Goal: Feedback & Contribution: Submit feedback/report problem

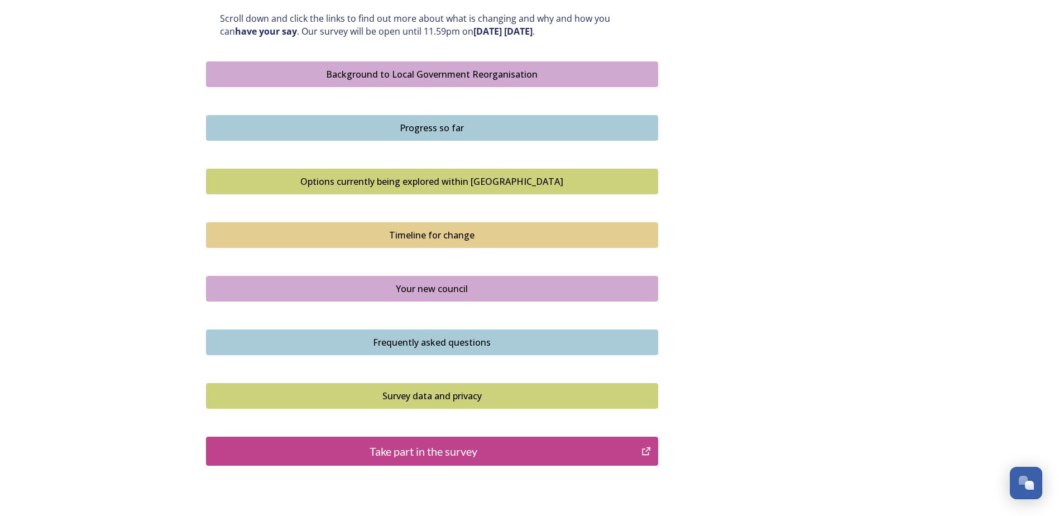
scroll to position [614, 0]
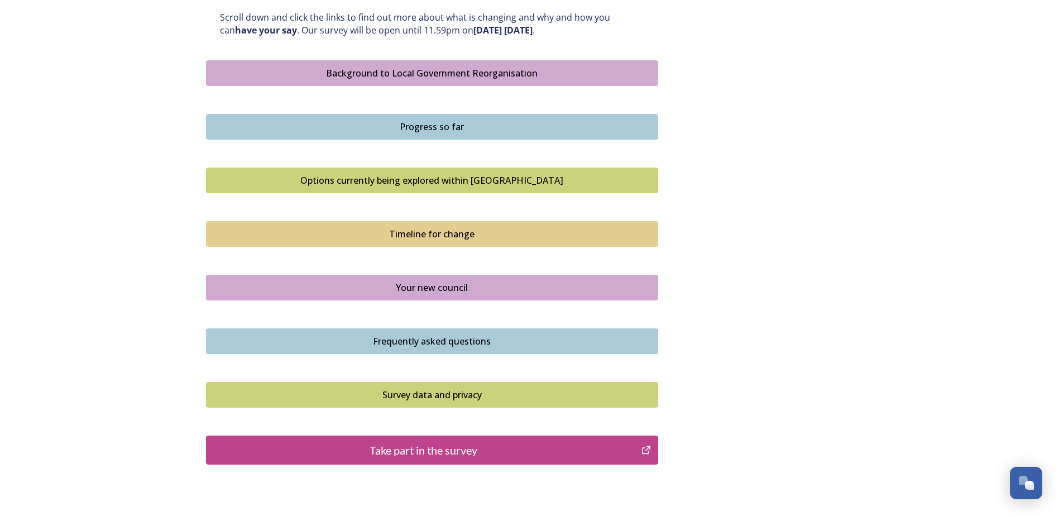
click at [450, 448] on div "Take part in the survey" at bounding box center [424, 449] width 424 height 17
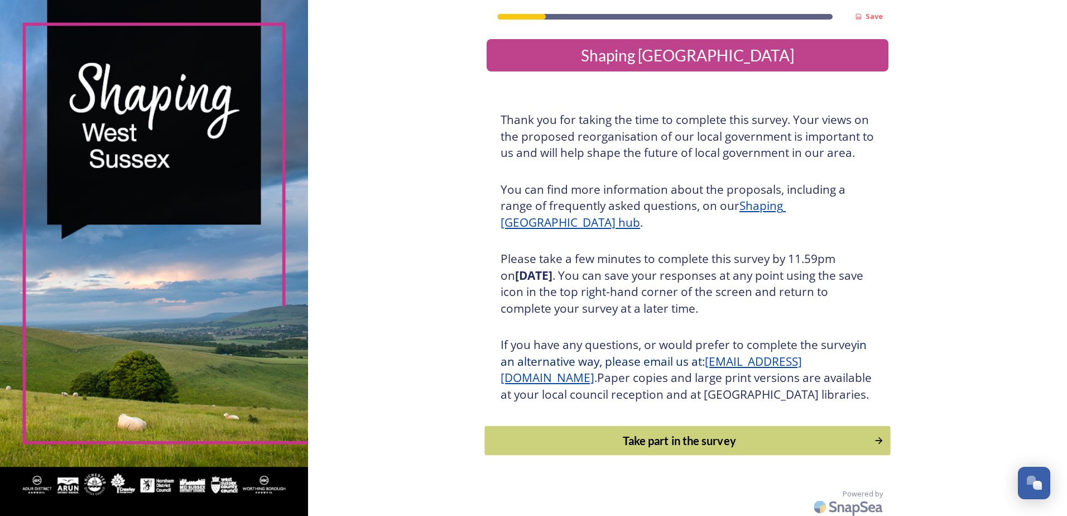
click at [688, 449] on div "Take part in the survey" at bounding box center [679, 440] width 377 height 17
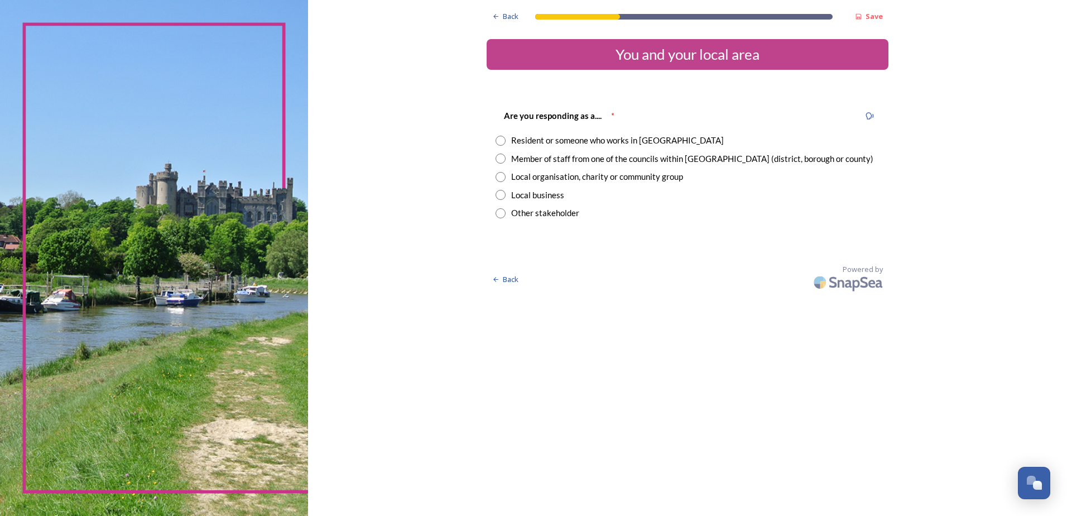
click at [499, 140] on input "radio" at bounding box center [501, 141] width 10 height 10
radio input "true"
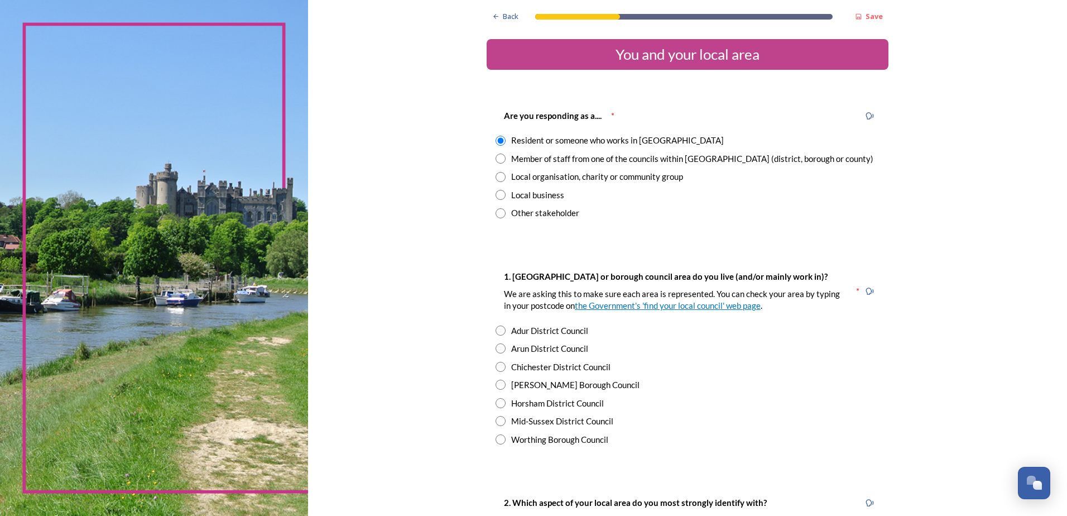
drag, startPoint x: 498, startPoint y: 417, endPoint x: 508, endPoint y: 419, distance: 10.1
click at [498, 417] on input "radio" at bounding box center [501, 421] width 10 height 10
radio input "true"
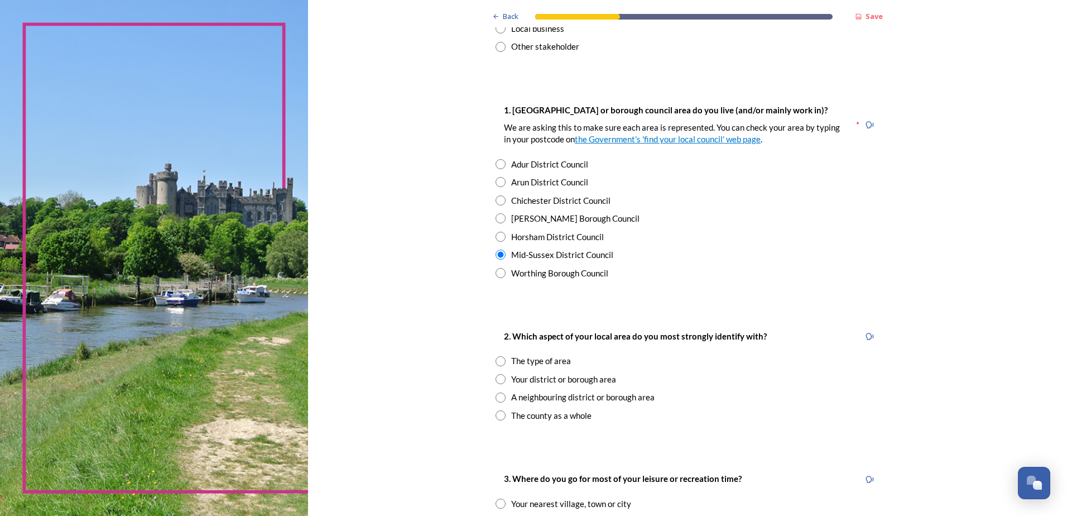
scroll to position [167, 0]
click at [498, 415] on input "radio" at bounding box center [501, 414] width 10 height 10
radio input "true"
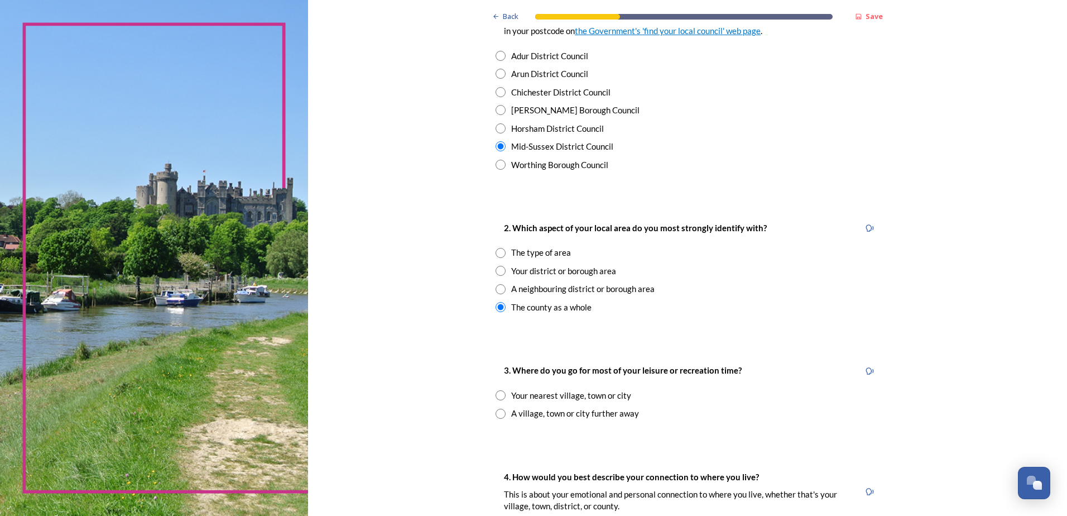
scroll to position [279, 0]
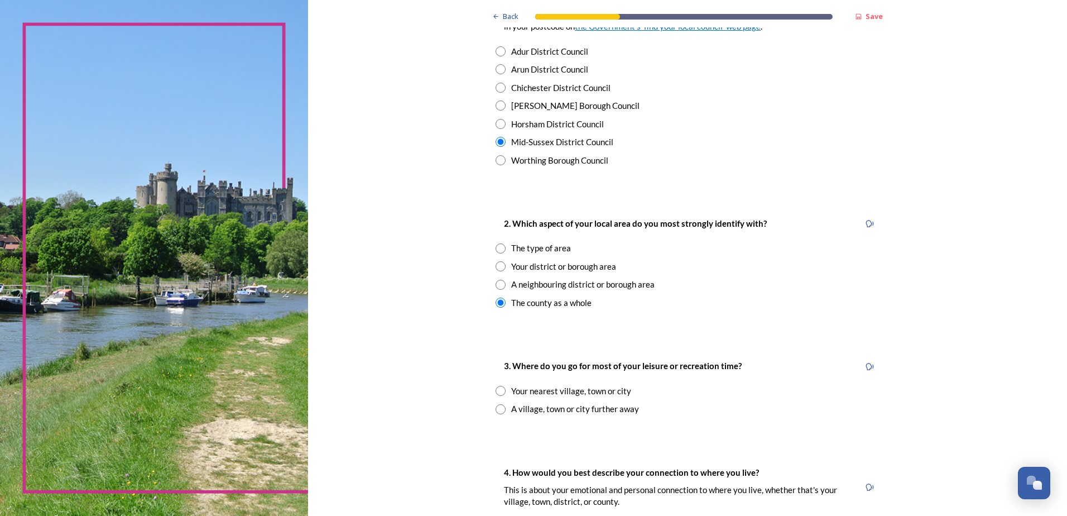
click at [496, 408] on input "radio" at bounding box center [501, 409] width 10 height 10
radio input "true"
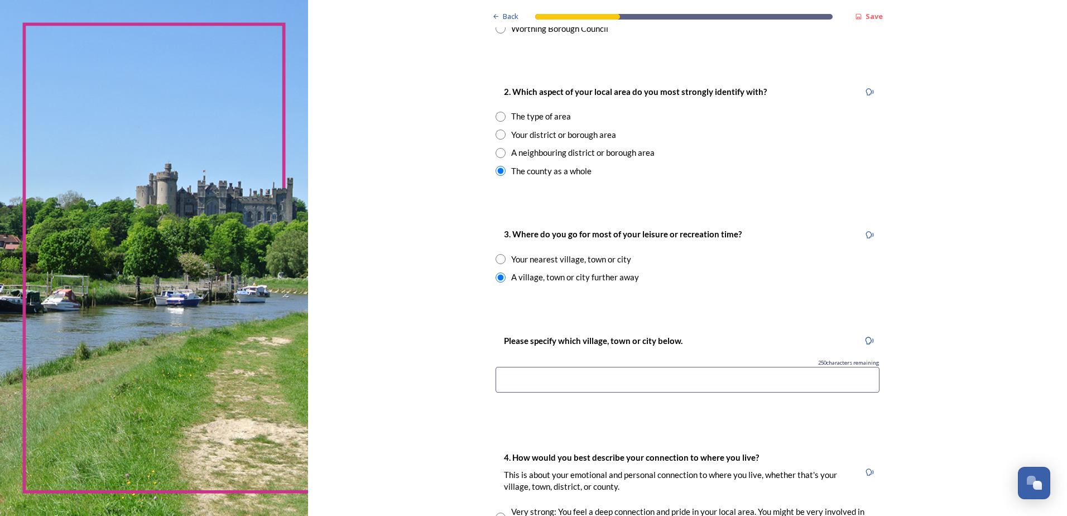
scroll to position [391, 0]
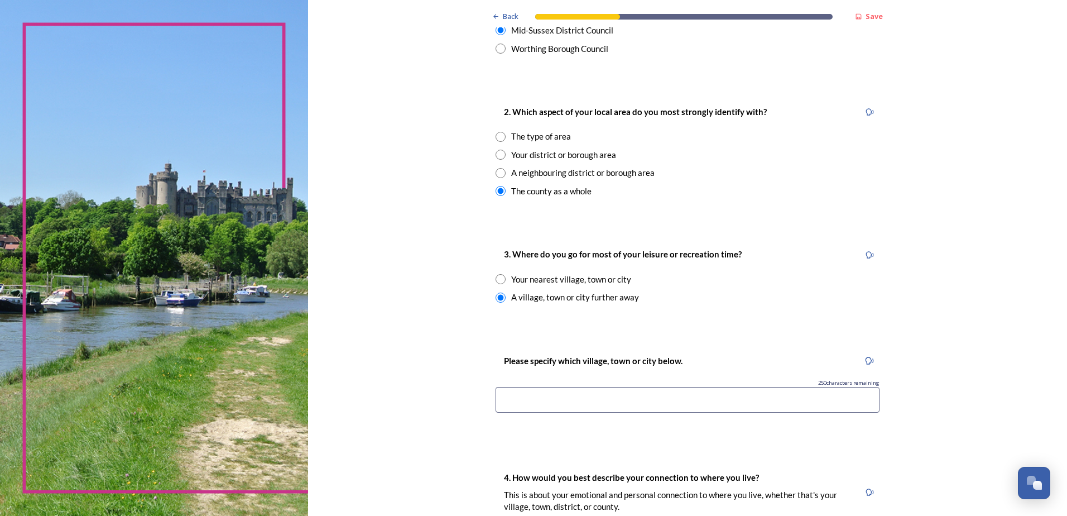
click at [497, 278] on input "radio" at bounding box center [501, 279] width 10 height 10
radio input "true"
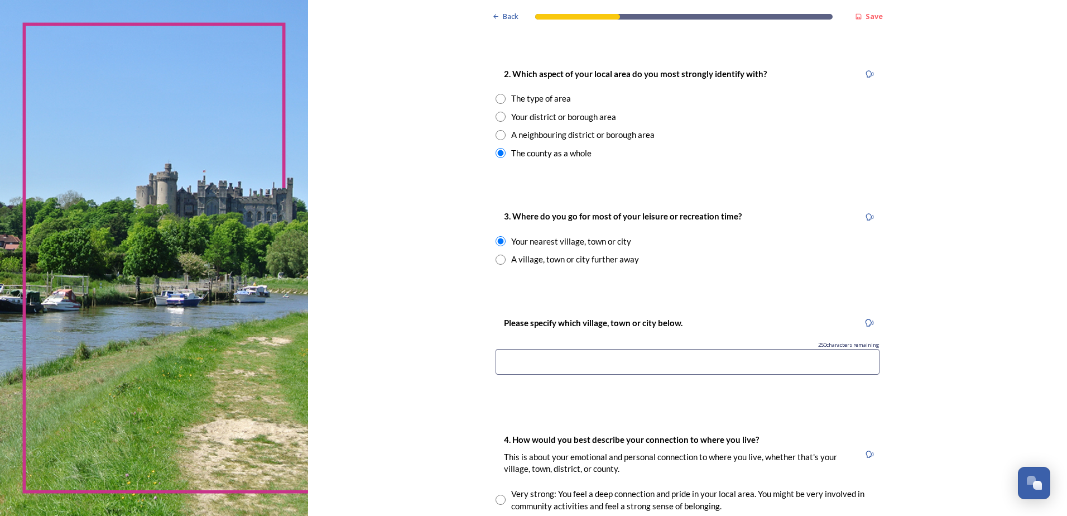
scroll to position [446, 0]
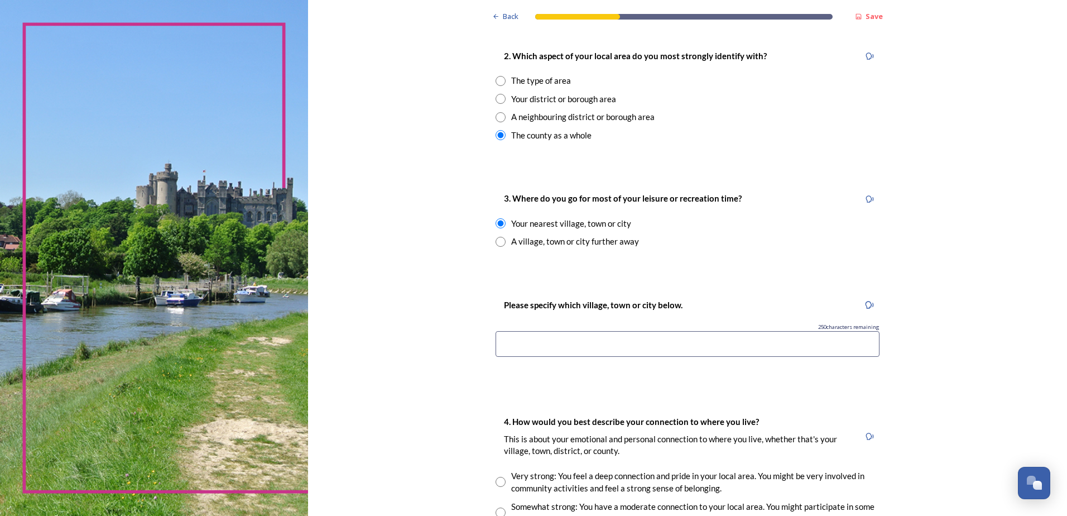
click at [764, 257] on div "3. Where do you go for most of your leisure or recreation time? Your nearest vi…" at bounding box center [688, 219] width 402 height 78
click at [498, 242] on input "radio" at bounding box center [501, 242] width 10 height 10
radio input "true"
click at [496, 226] on input "radio" at bounding box center [501, 223] width 10 height 10
radio input "true"
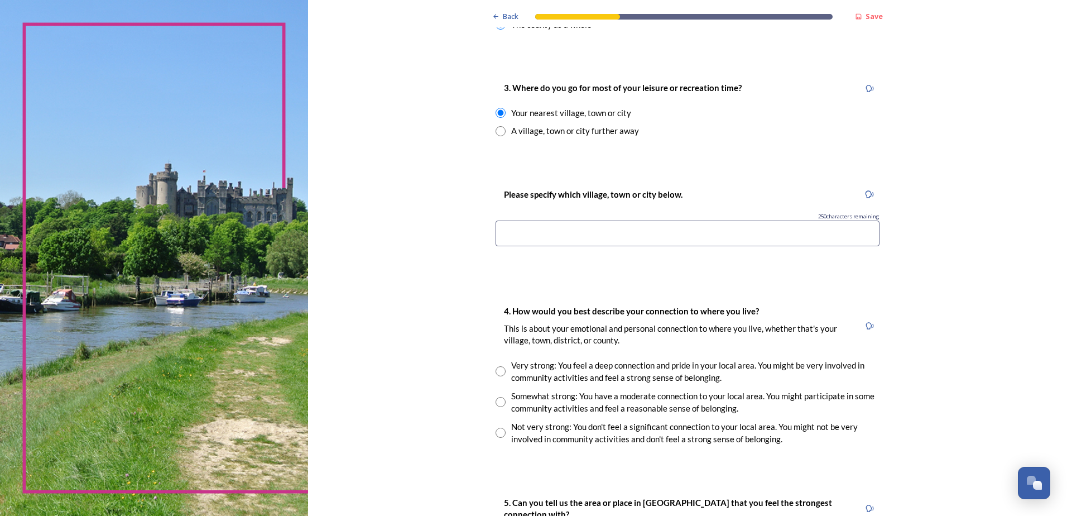
scroll to position [558, 0]
click at [522, 234] on input at bounding box center [688, 232] width 384 height 26
click at [511, 232] on input at bounding box center [688, 232] width 384 height 26
type input "Lancing"
click at [496, 134] on input "radio" at bounding box center [501, 130] width 10 height 10
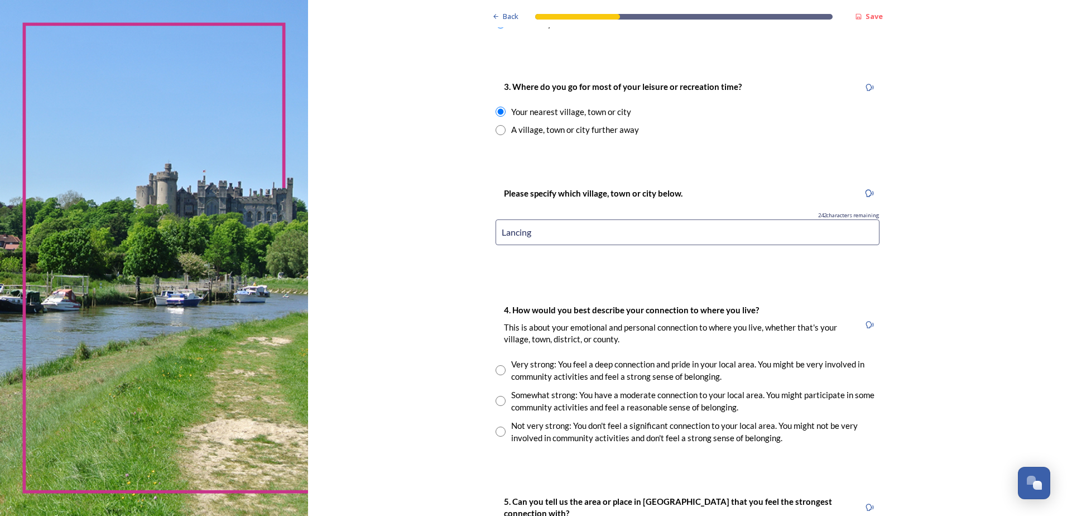
radio input "true"
click at [529, 234] on input at bounding box center [688, 232] width 384 height 26
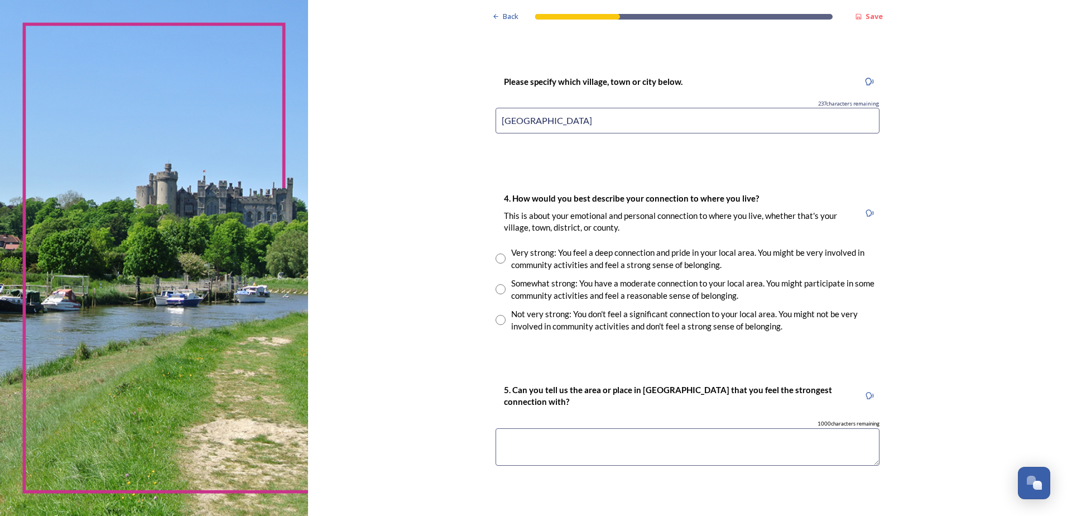
scroll to position [725, 0]
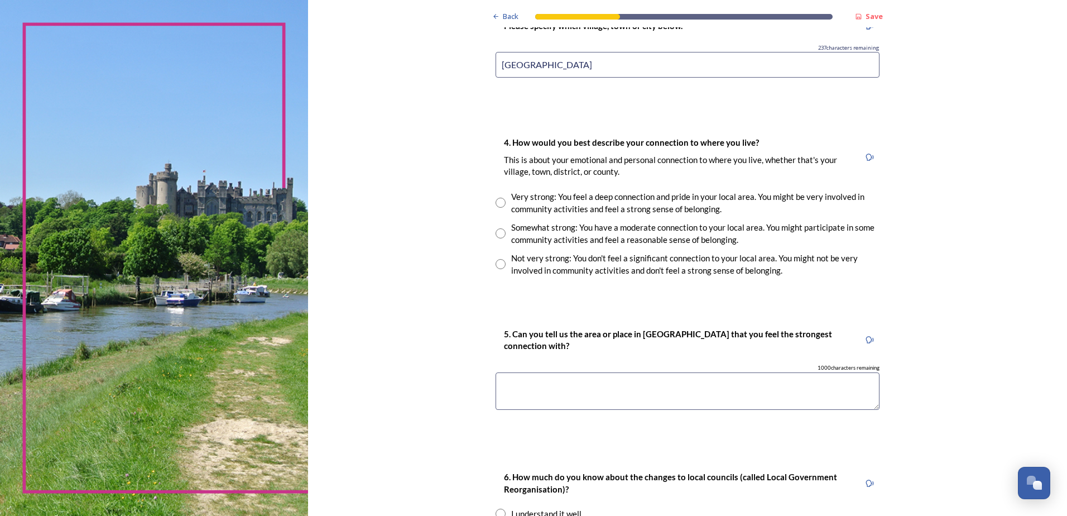
type input "[GEOGRAPHIC_DATA]"
click at [496, 204] on input "radio" at bounding box center [501, 203] width 10 height 10
radio input "true"
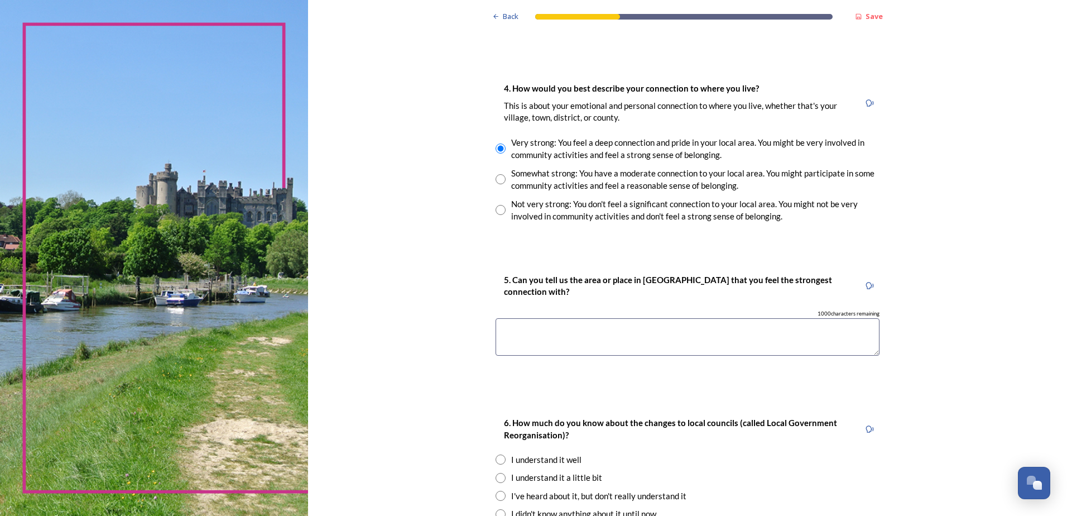
scroll to position [748, 0]
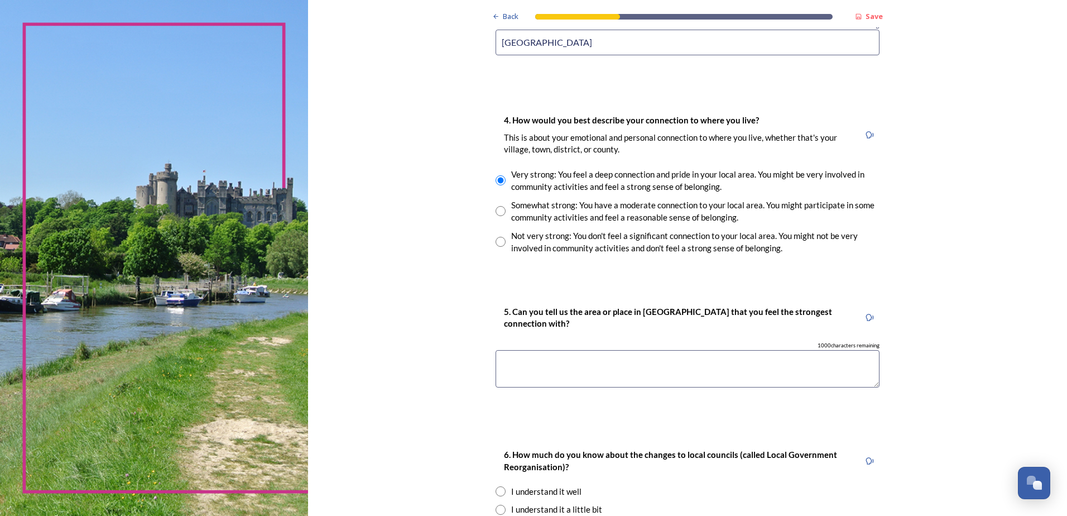
click at [559, 369] on textarea at bounding box center [688, 368] width 384 height 37
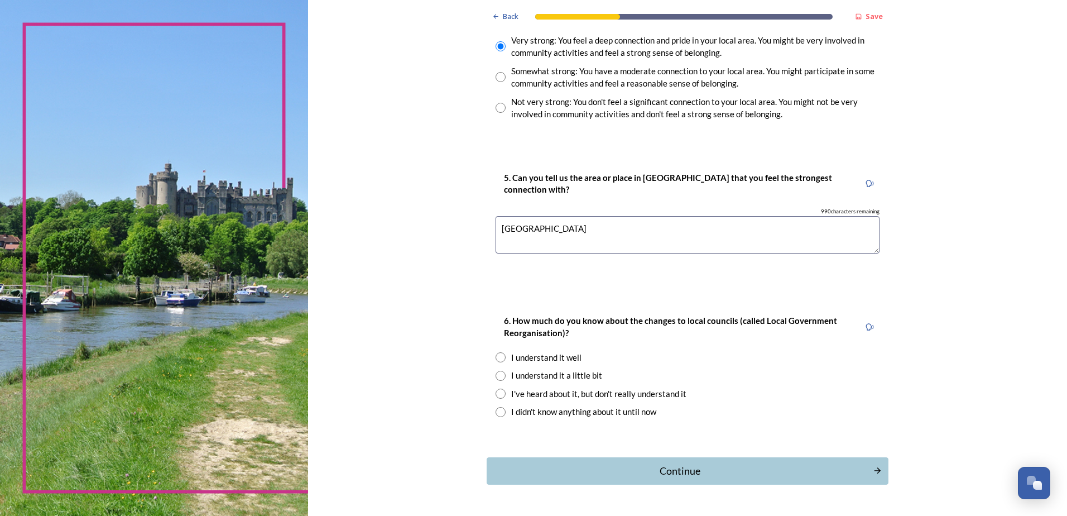
scroll to position [915, 0]
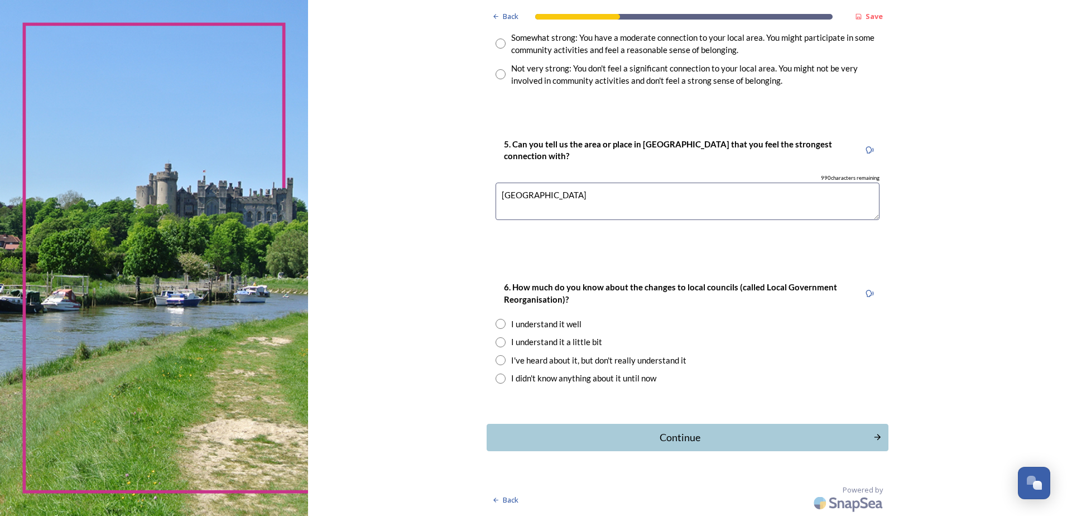
type textarea "[GEOGRAPHIC_DATA]"
drag, startPoint x: 497, startPoint y: 326, endPoint x: 505, endPoint y: 331, distance: 9.3
click at [497, 326] on input "radio" at bounding box center [501, 324] width 10 height 10
radio input "true"
click at [706, 443] on div "Continue" at bounding box center [680, 437] width 378 height 15
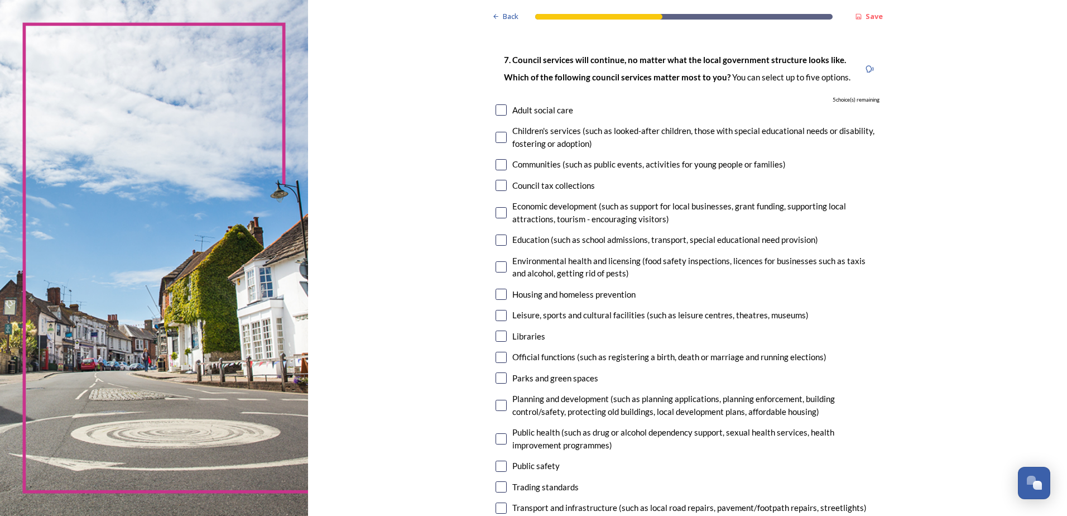
scroll to position [0, 0]
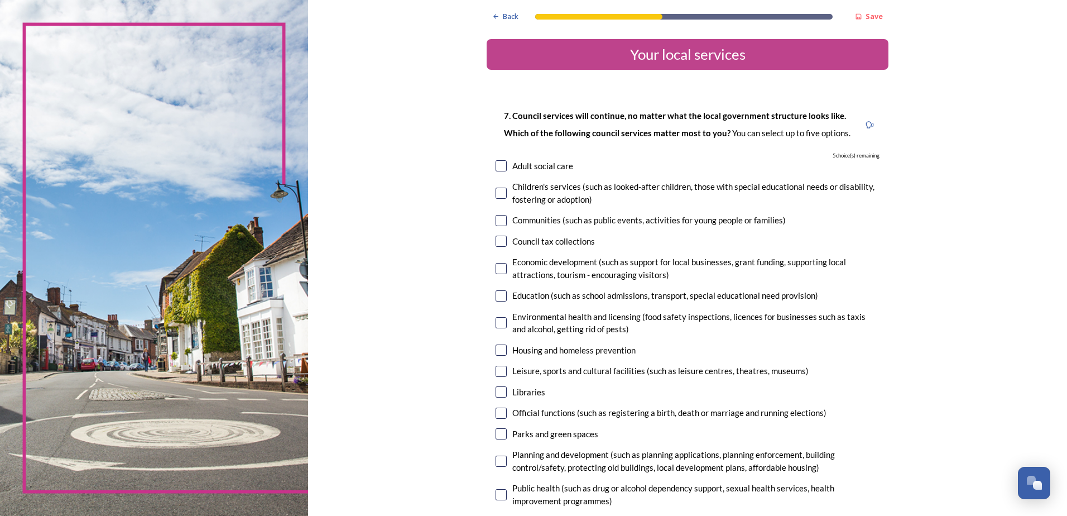
click at [496, 167] on input "checkbox" at bounding box center [501, 165] width 11 height 11
checkbox input "true"
click at [496, 195] on input "checkbox" at bounding box center [501, 193] width 11 height 11
checkbox input "true"
click at [496, 221] on input "checkbox" at bounding box center [501, 220] width 11 height 11
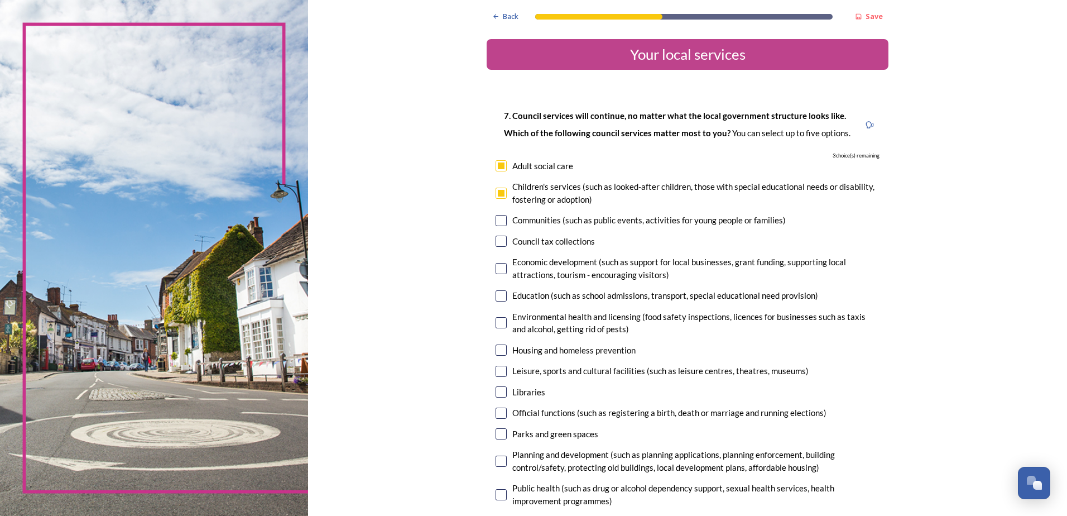
checkbox input "true"
click at [496, 241] on input "checkbox" at bounding box center [501, 240] width 11 height 11
checkbox input "true"
click at [496, 271] on input "checkbox" at bounding box center [501, 268] width 11 height 11
checkbox input "true"
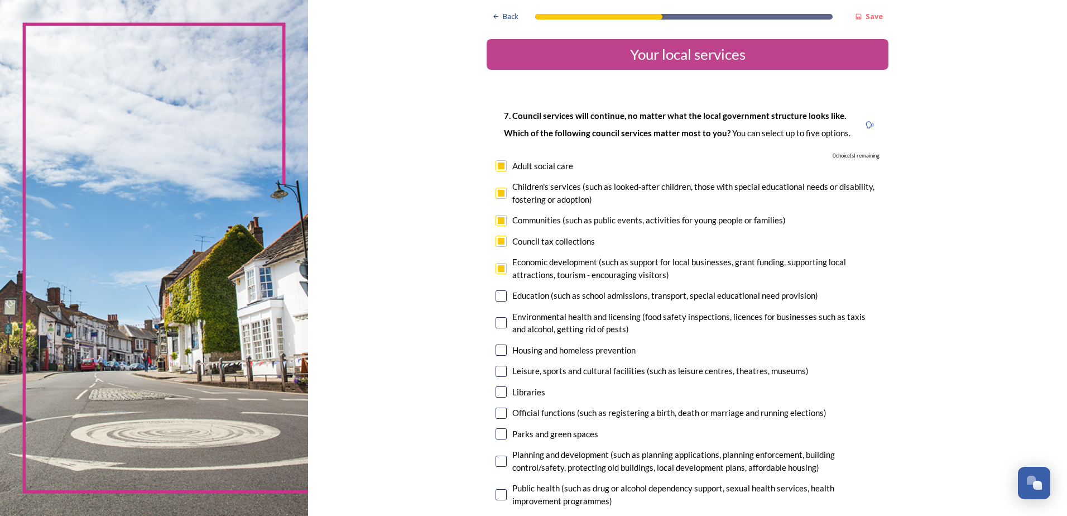
click at [496, 293] on input "checkbox" at bounding box center [501, 295] width 11 height 11
checkbox input "false"
click at [500, 323] on input "checkbox" at bounding box center [501, 322] width 11 height 11
checkbox input "false"
click at [496, 299] on input "checkbox" at bounding box center [501, 295] width 11 height 11
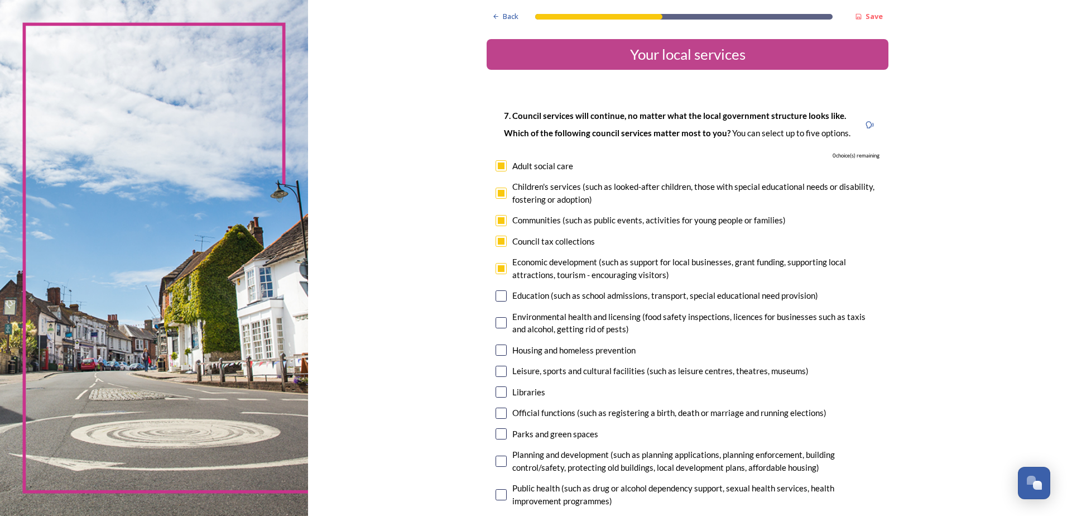
click at [496, 298] on div "Education (such as school admissions, transport, special educational need provi…" at bounding box center [688, 295] width 384 height 13
click at [496, 297] on input "checkbox" at bounding box center [501, 295] width 11 height 11
click at [496, 296] on input "checkbox" at bounding box center [501, 295] width 11 height 11
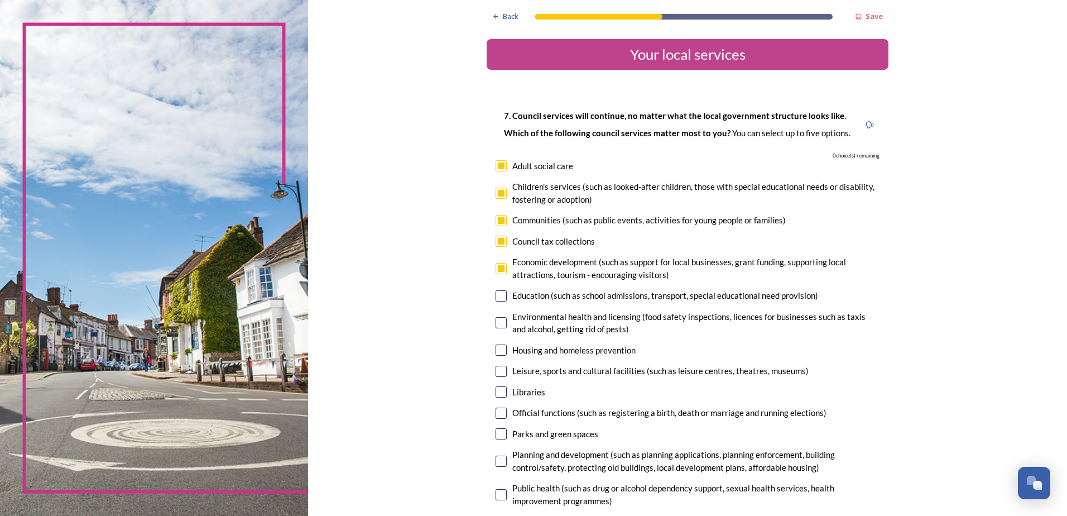
click at [496, 296] on input "checkbox" at bounding box center [501, 295] width 11 height 11
click at [496, 297] on input "checkbox" at bounding box center [501, 295] width 11 height 11
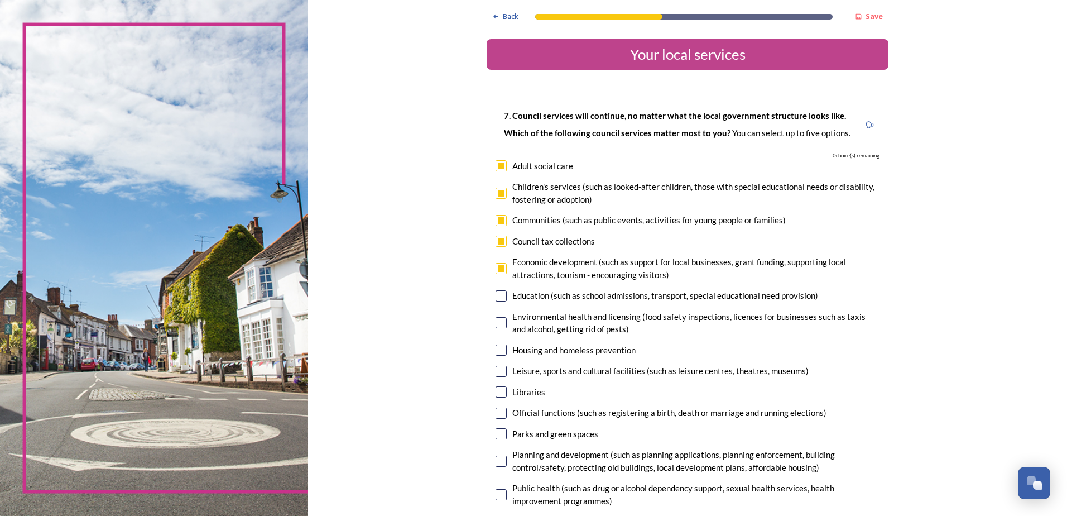
click at [496, 297] on input "checkbox" at bounding box center [501, 295] width 11 height 11
checkbox input "false"
click at [496, 167] on input "checkbox" at bounding box center [501, 165] width 11 height 11
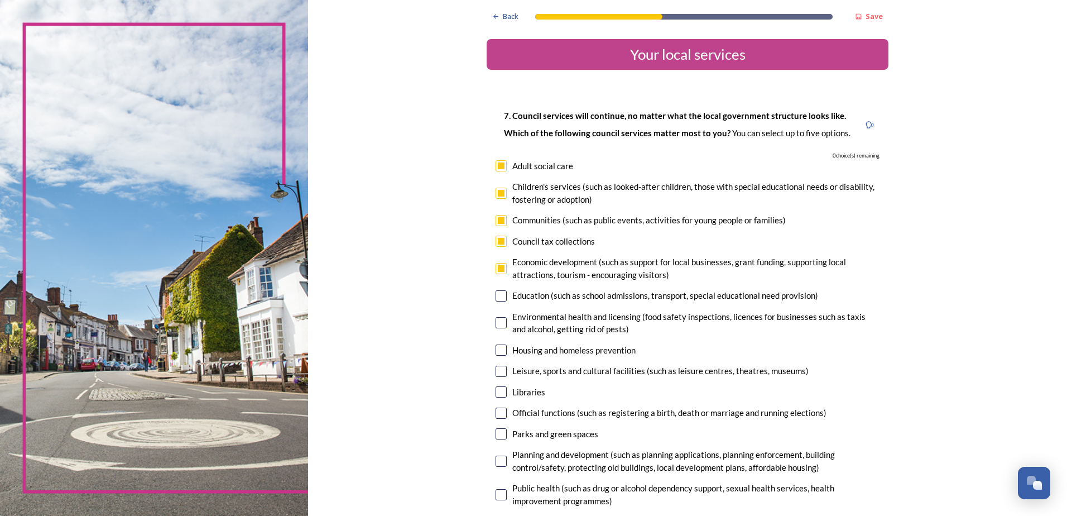
checkbox input "false"
click at [496, 196] on input "checkbox" at bounding box center [501, 193] width 11 height 11
checkbox input "false"
click at [502, 220] on input "checkbox" at bounding box center [501, 220] width 11 height 11
checkbox input "false"
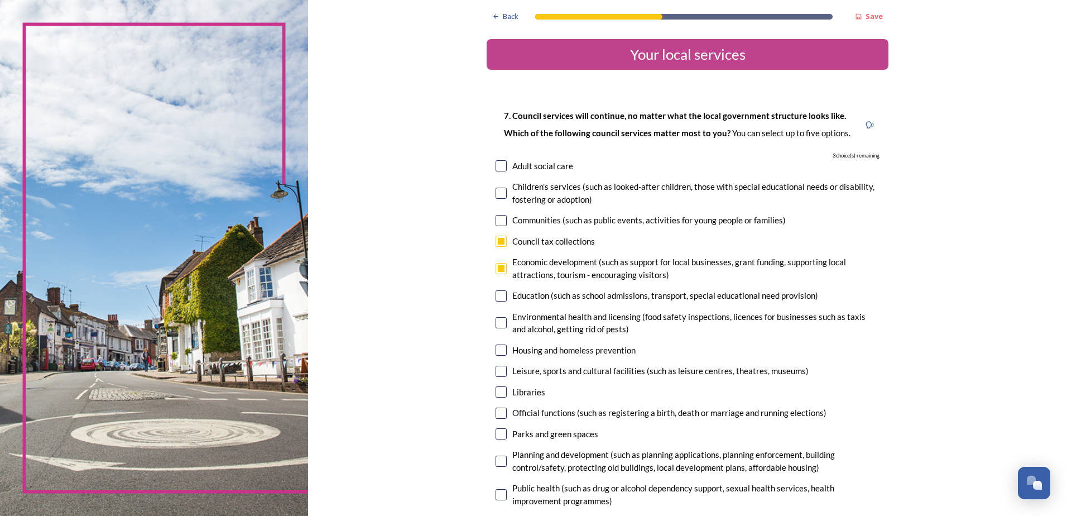
click at [498, 242] on input "checkbox" at bounding box center [501, 240] width 11 height 11
checkbox input "false"
click at [496, 265] on input "checkbox" at bounding box center [501, 268] width 11 height 11
checkbox input "false"
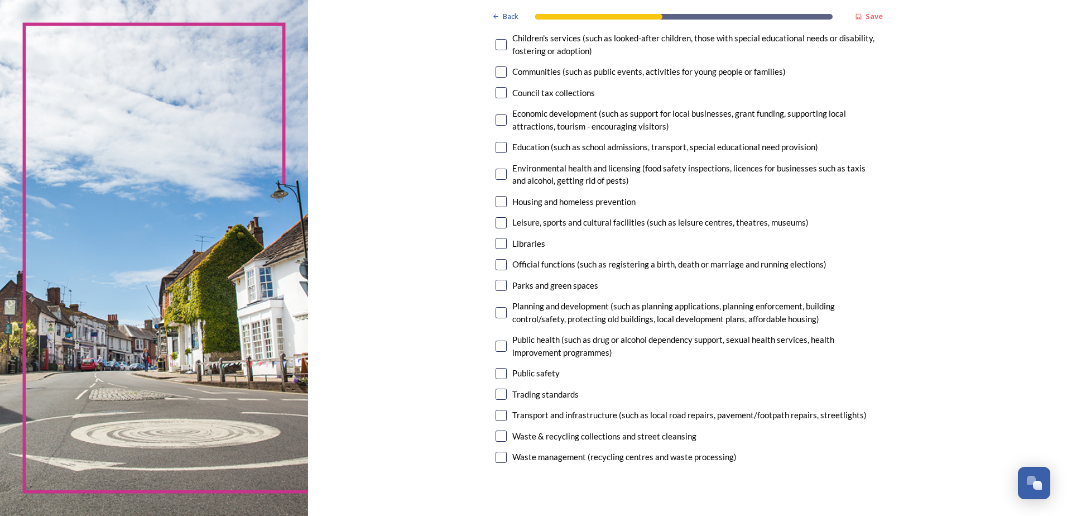
scroll to position [167, 0]
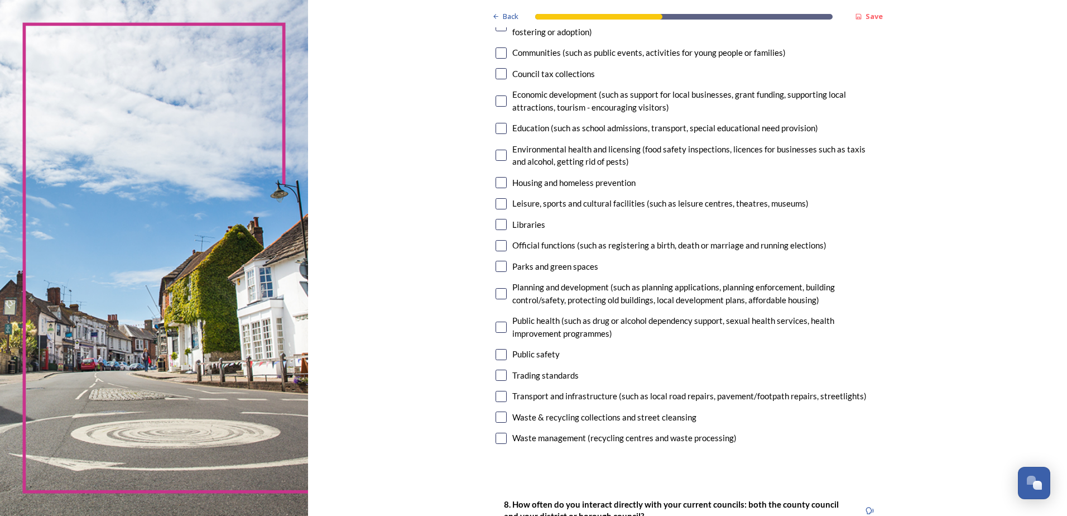
click at [497, 262] on input "checkbox" at bounding box center [501, 266] width 11 height 11
checkbox input "true"
click at [496, 354] on input "checkbox" at bounding box center [501, 354] width 11 height 11
checkbox input "true"
click at [499, 397] on input "checkbox" at bounding box center [501, 396] width 11 height 11
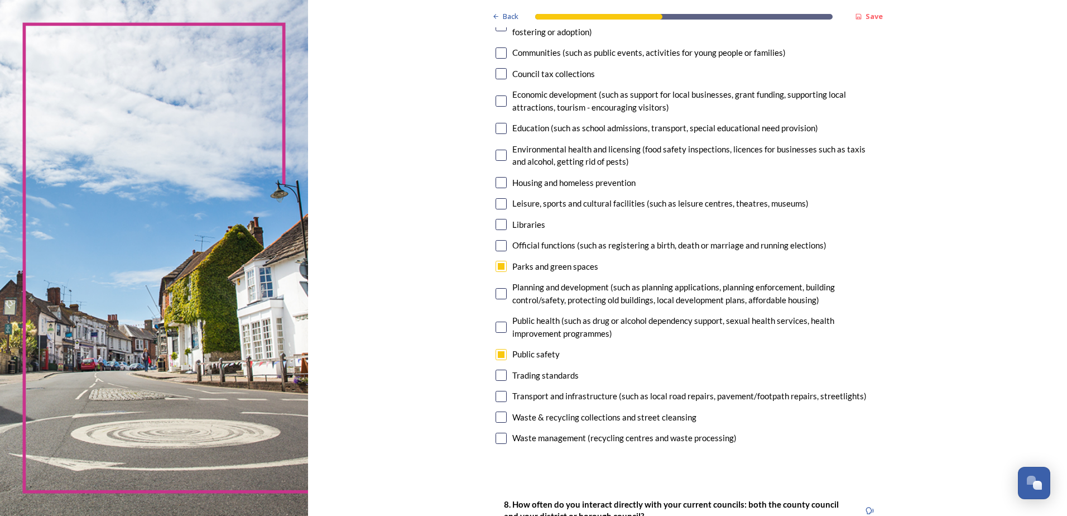
checkbox input "true"
click at [498, 224] on input "checkbox" at bounding box center [501, 224] width 11 height 11
checkbox input "true"
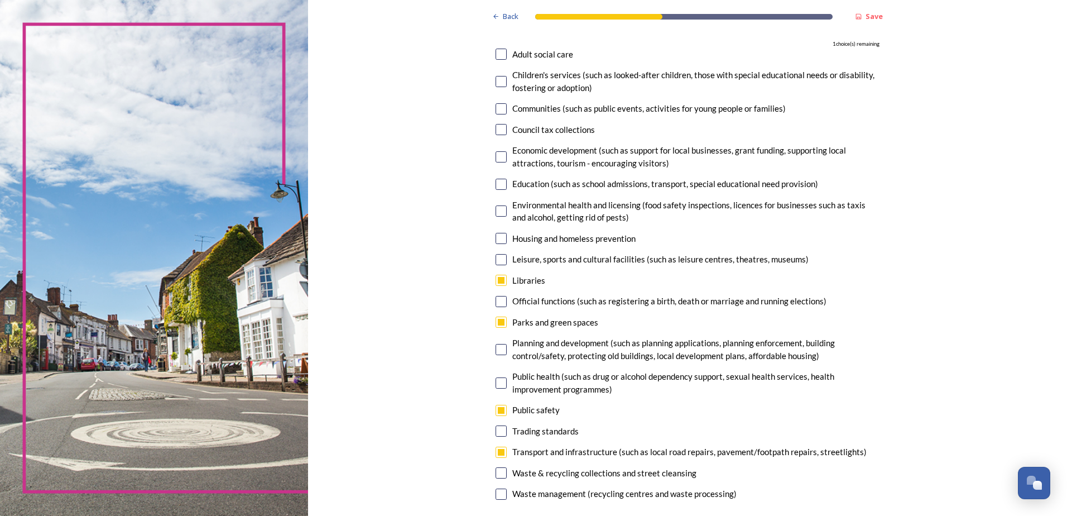
click at [498, 109] on input "checkbox" at bounding box center [501, 108] width 11 height 11
checkbox input "true"
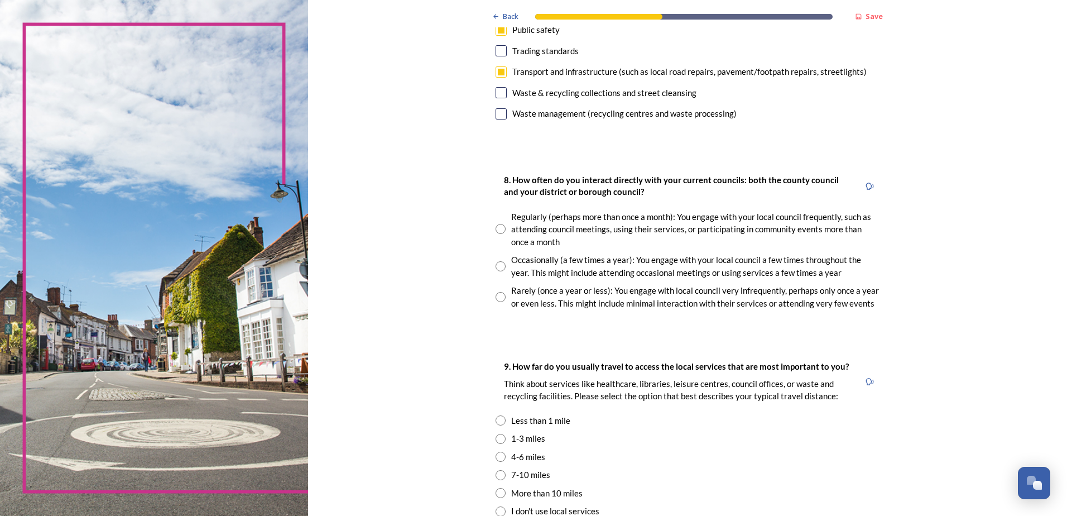
scroll to position [502, 0]
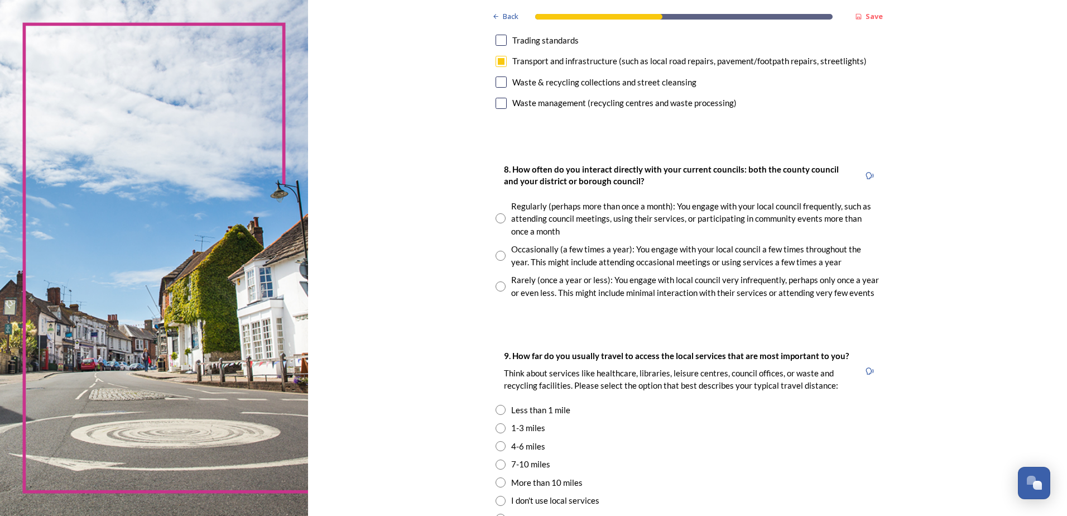
click at [501, 284] on input "radio" at bounding box center [501, 286] width 10 height 10
radio input "true"
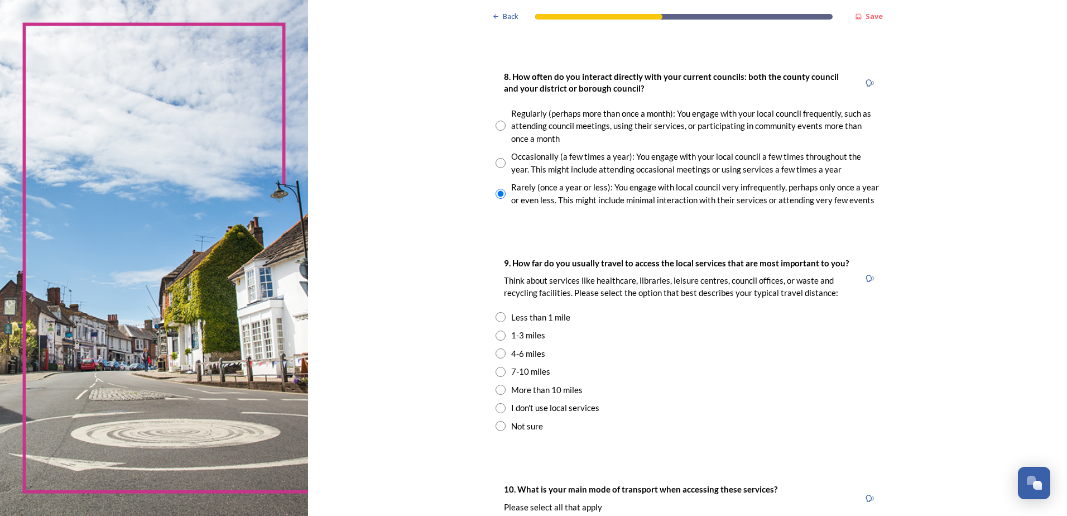
scroll to position [614, 0]
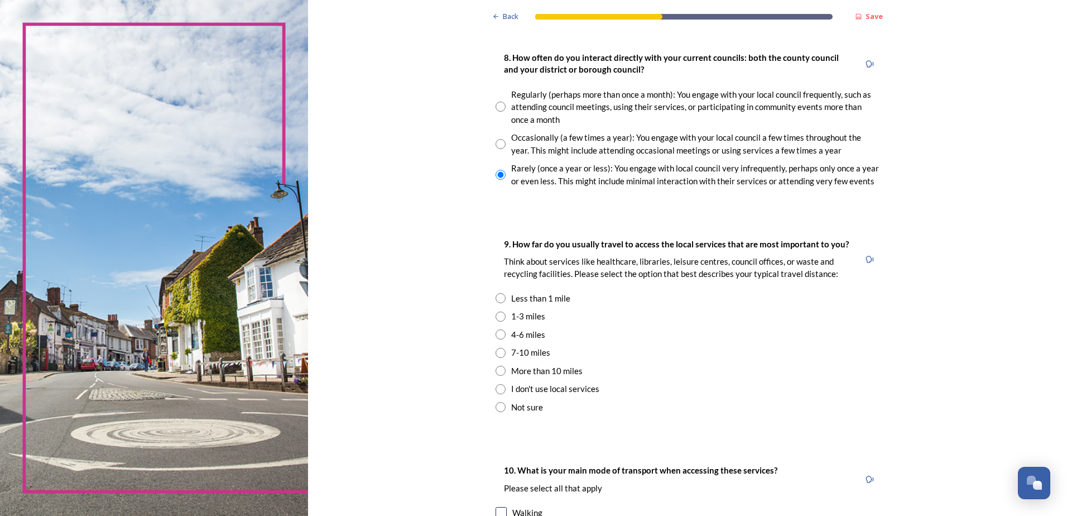
click at [496, 335] on input "radio" at bounding box center [501, 334] width 10 height 10
radio input "true"
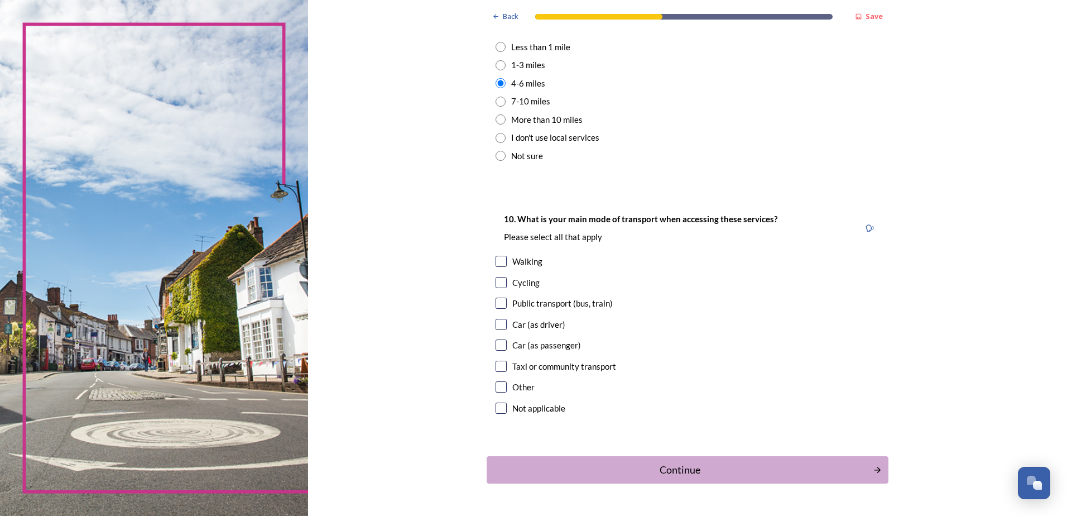
scroll to position [893, 0]
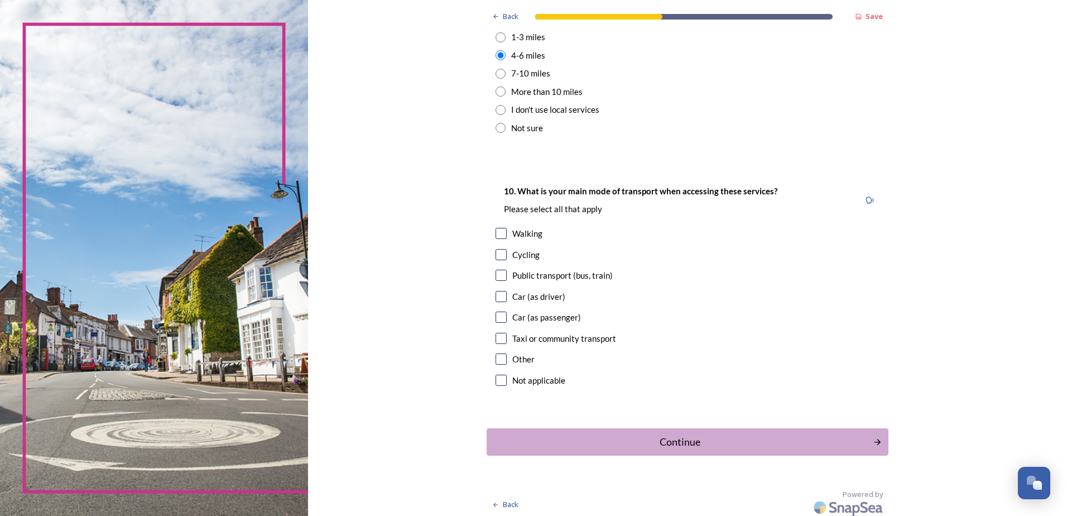
click at [499, 300] on input "checkbox" at bounding box center [501, 296] width 11 height 11
checkbox input "true"
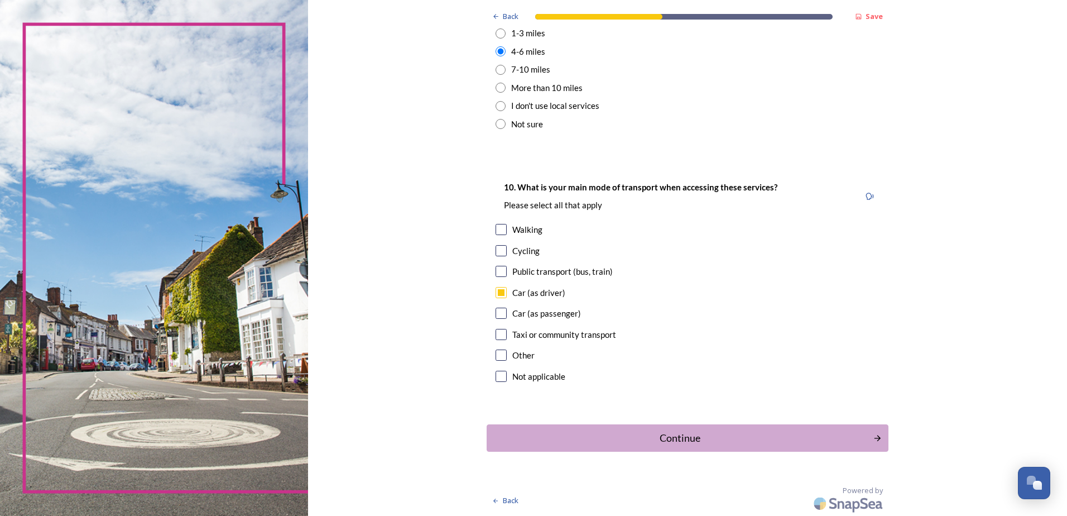
scroll to position [897, 0]
click at [714, 431] on div "Continue" at bounding box center [680, 437] width 378 height 15
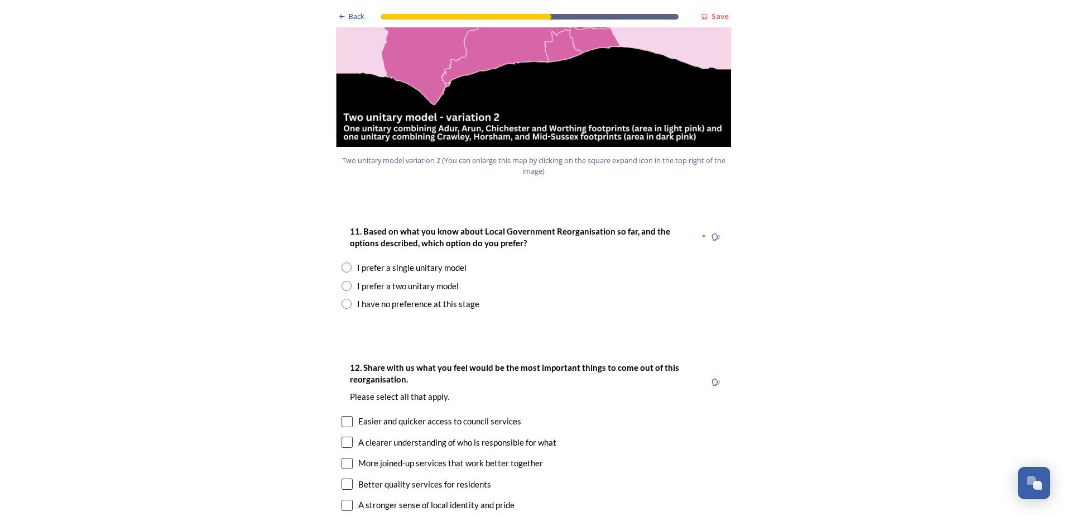
scroll to position [1339, 0]
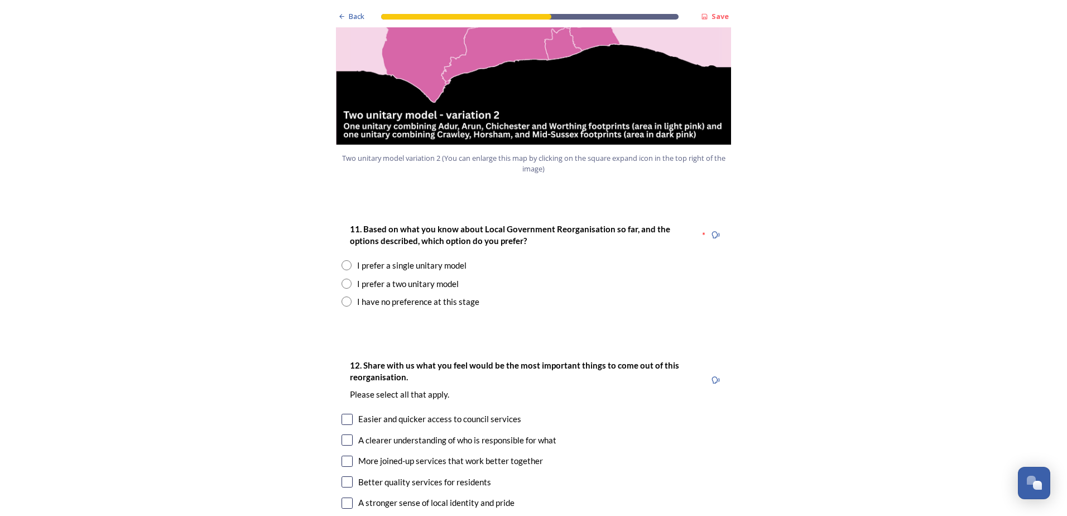
click at [342, 278] on input "radio" at bounding box center [347, 283] width 10 height 10
radio input "true"
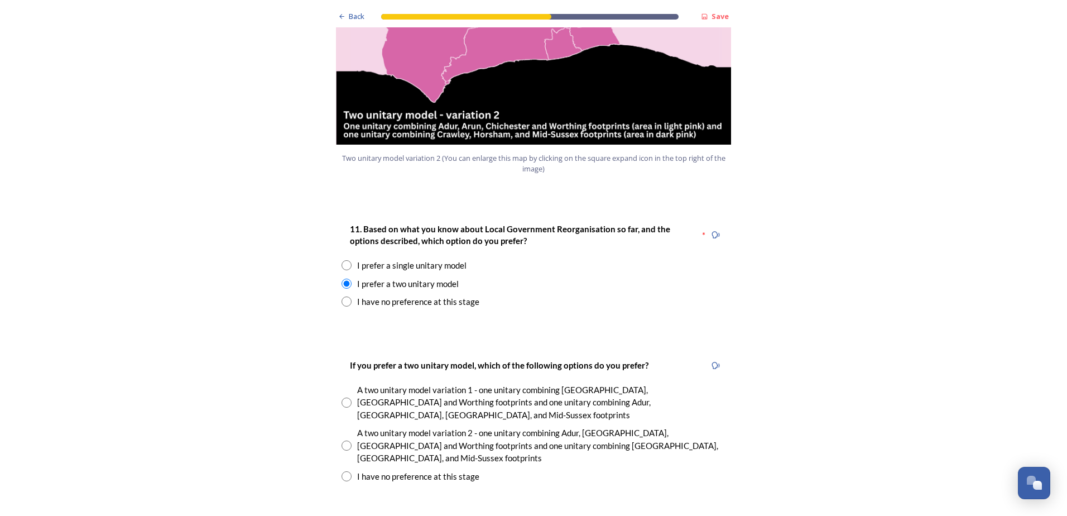
click at [342, 471] on input "radio" at bounding box center [347, 476] width 10 height 10
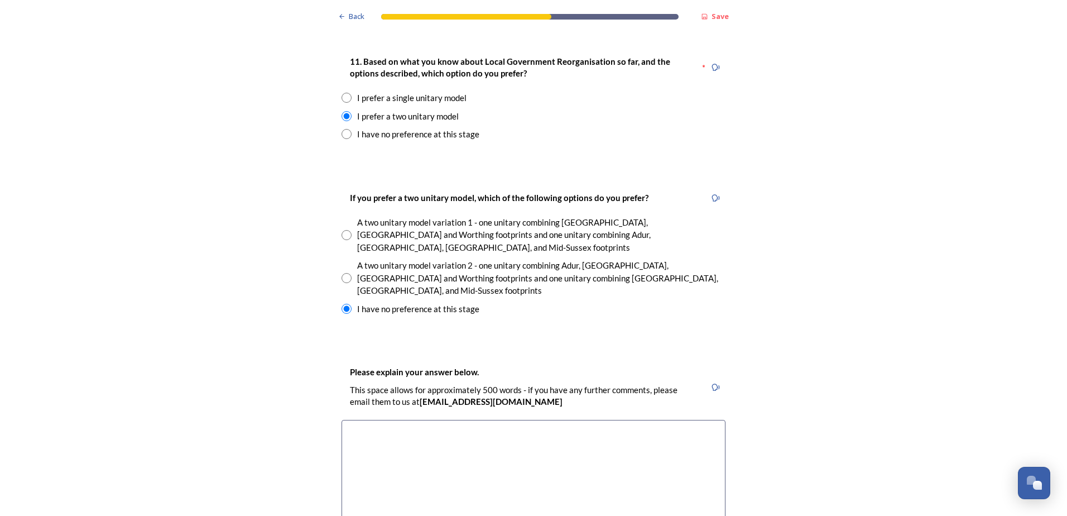
scroll to position [1563, 0]
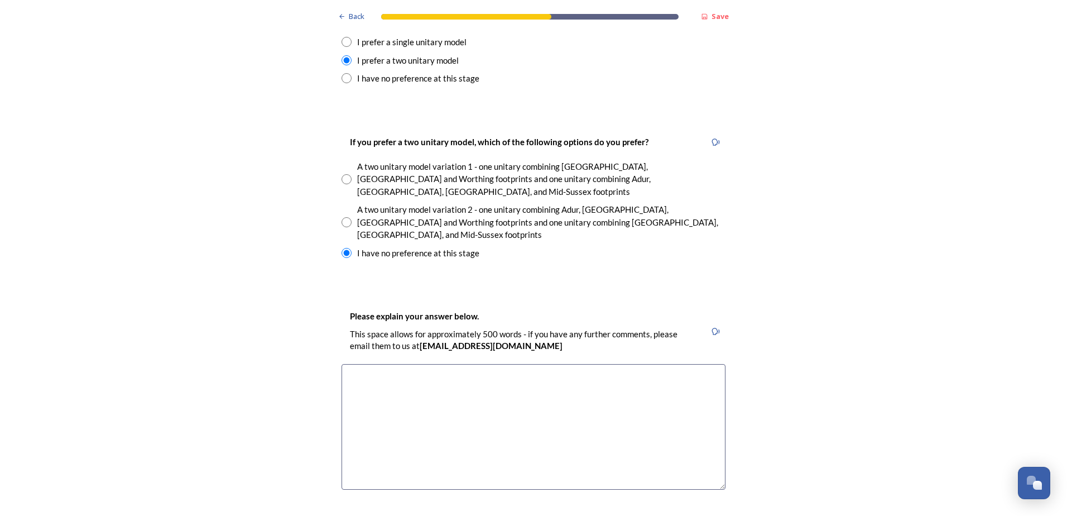
click at [378, 364] on textarea at bounding box center [534, 427] width 384 height 126
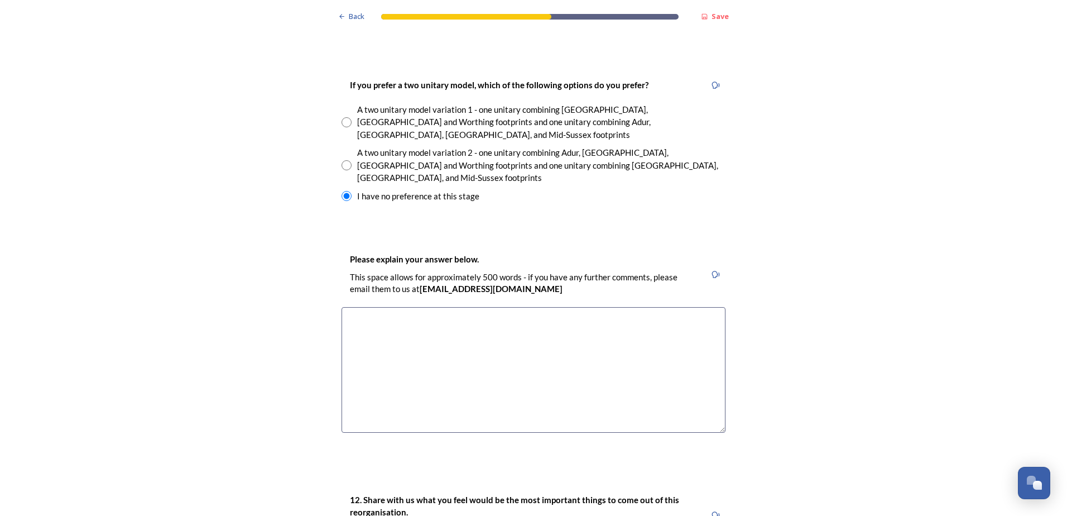
scroll to position [1618, 0]
drag, startPoint x: 352, startPoint y: 136, endPoint x: 475, endPoint y: 139, distance: 123.9
click at [475, 191] on div "I have no preference at this stage" at bounding box center [534, 197] width 384 height 13
drag, startPoint x: 475, startPoint y: 139, endPoint x: 461, endPoint y: 142, distance: 14.9
copy div "I have no preference at this stage"
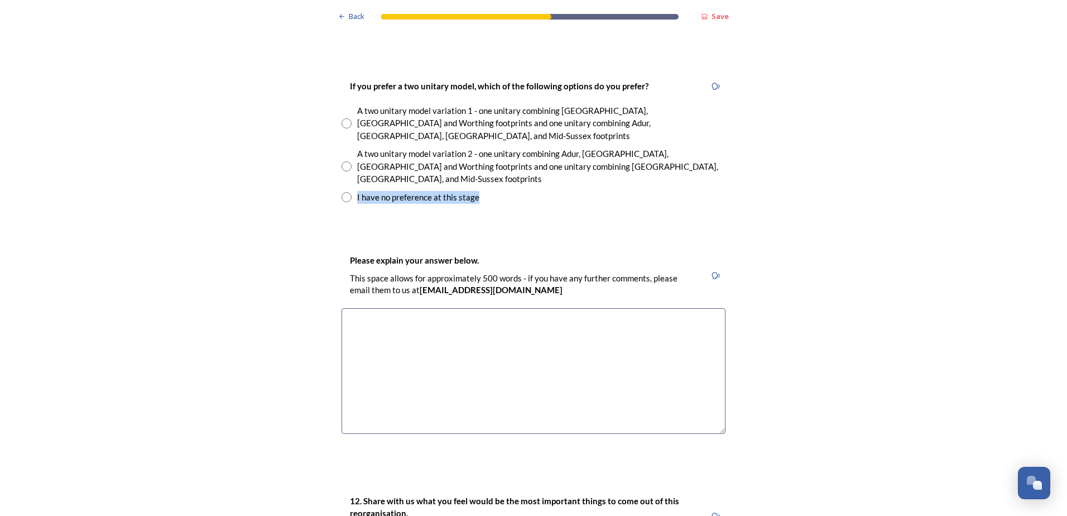
click at [342, 192] on input "radio" at bounding box center [347, 197] width 10 height 10
radio input "true"
click at [386, 308] on textarea at bounding box center [534, 371] width 384 height 126
paste textarea "I have no preference at this stage"
click at [548, 334] on textarea "I have no preference at this stage" at bounding box center [534, 371] width 384 height 126
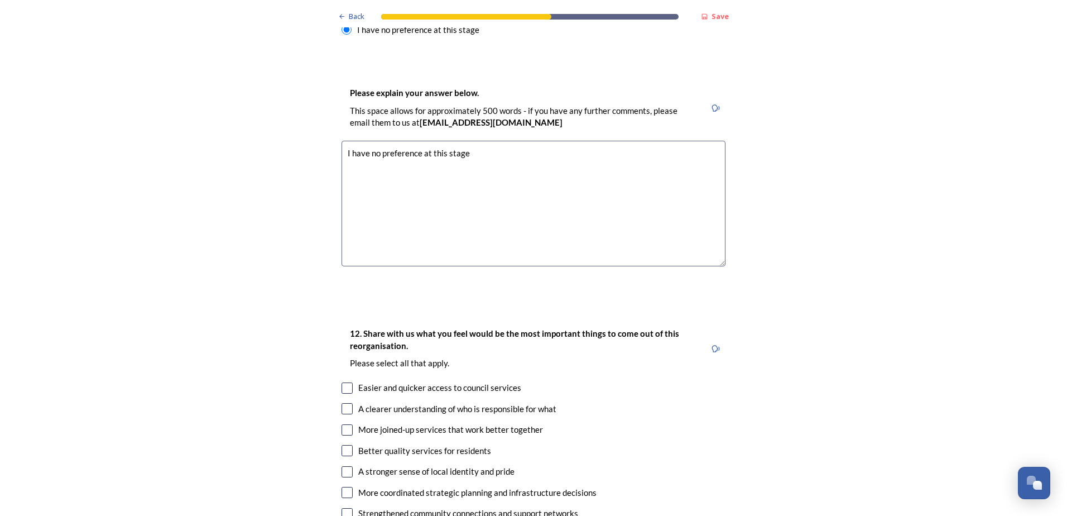
scroll to position [1953, 0]
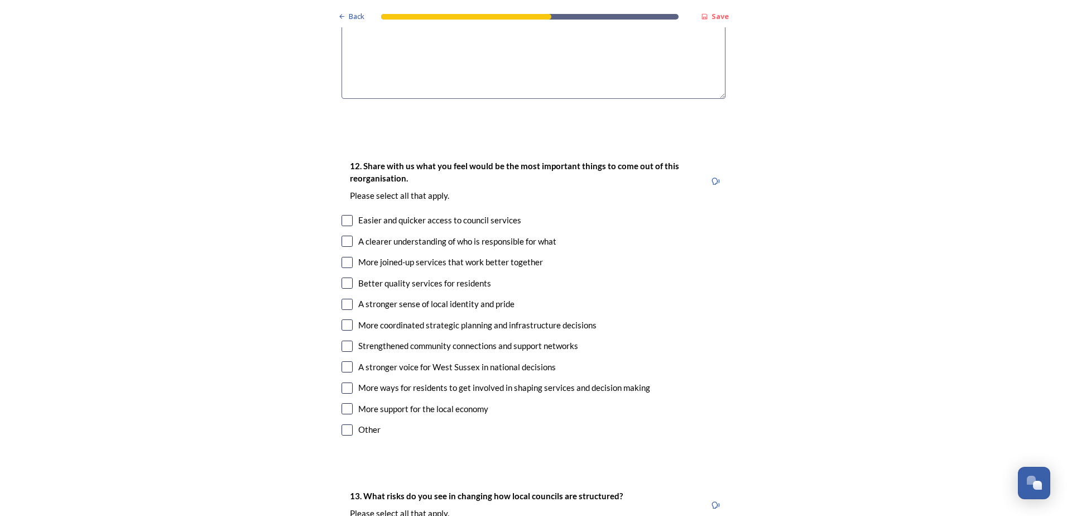
type textarea "I have no preference at this stage"
click at [342, 235] on input "checkbox" at bounding box center [347, 240] width 11 height 11
checkbox input "true"
click at [345, 361] on input "checkbox" at bounding box center [347, 366] width 11 height 11
checkbox input "true"
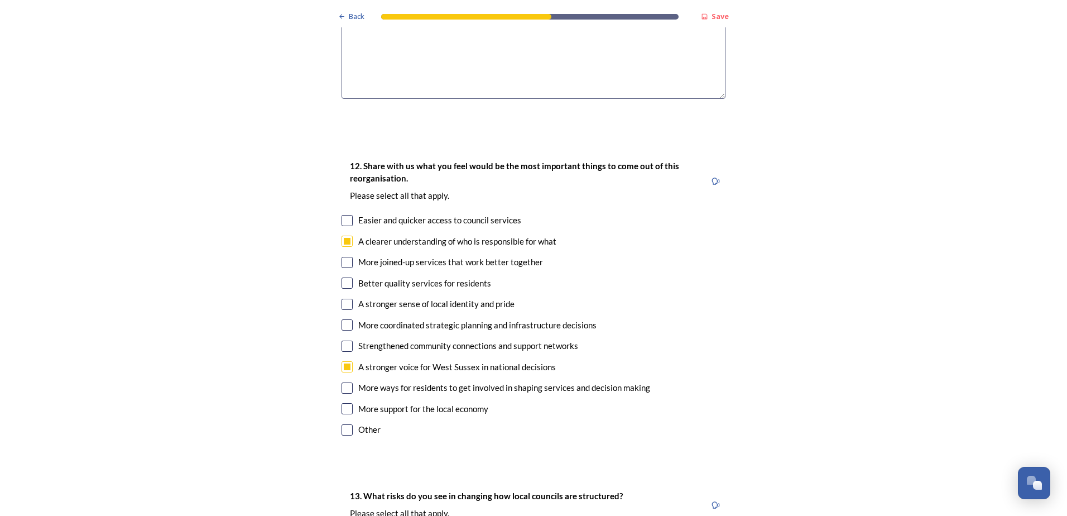
click at [344, 403] on input "checkbox" at bounding box center [347, 408] width 11 height 11
checkbox input "true"
click at [344, 257] on input "checkbox" at bounding box center [347, 262] width 11 height 11
checkbox input "true"
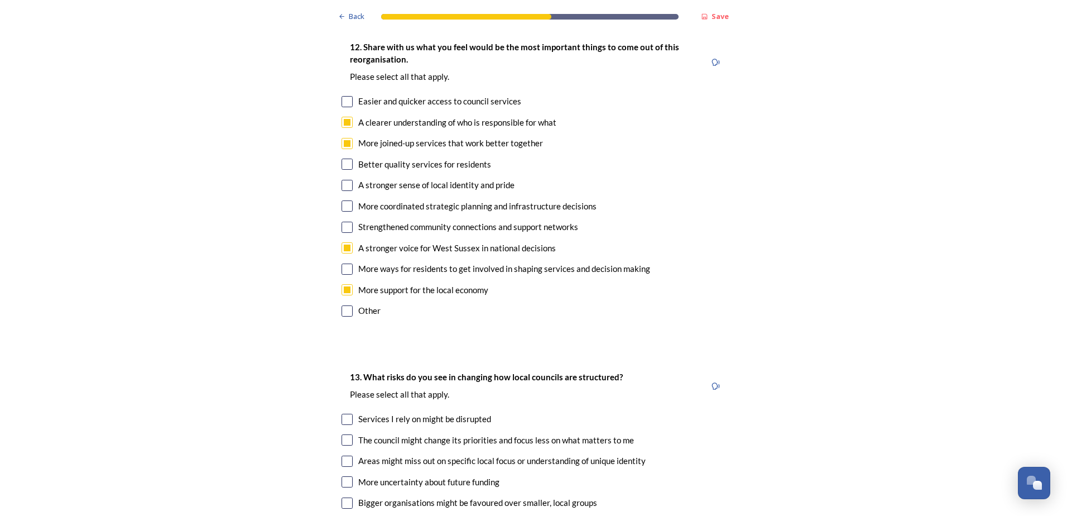
scroll to position [2121, 0]
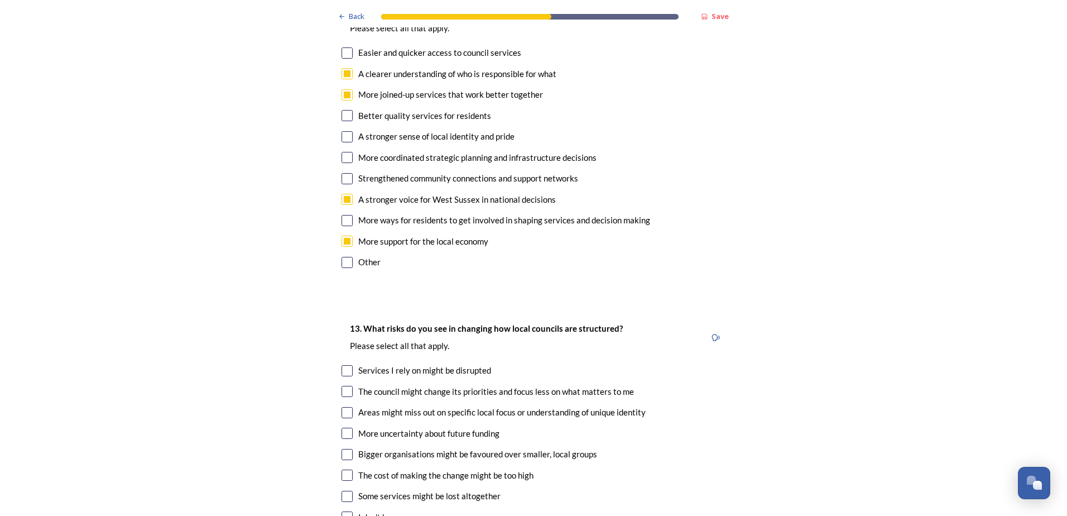
click at [348, 152] on input "checkbox" at bounding box center [347, 157] width 11 height 11
checkbox input "true"
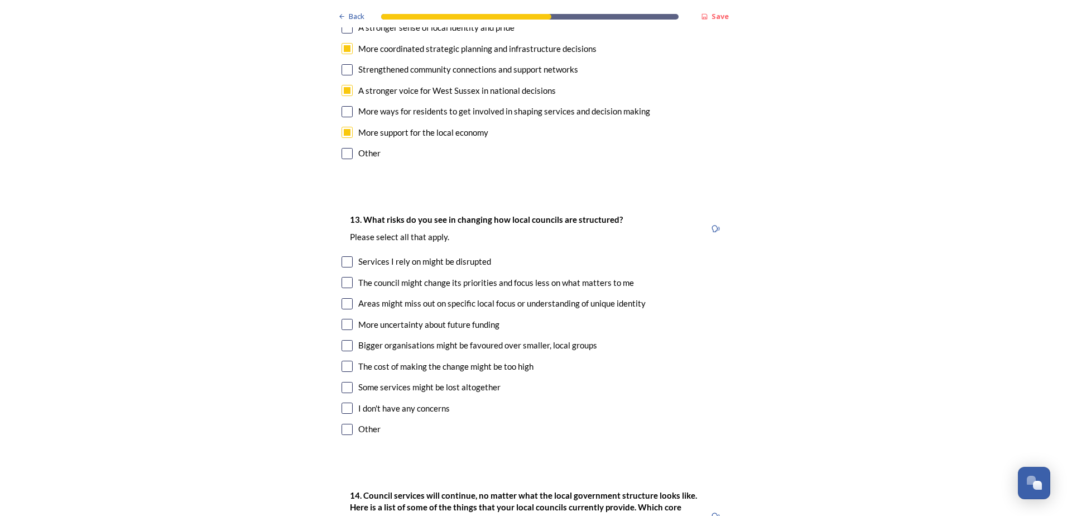
scroll to position [2232, 0]
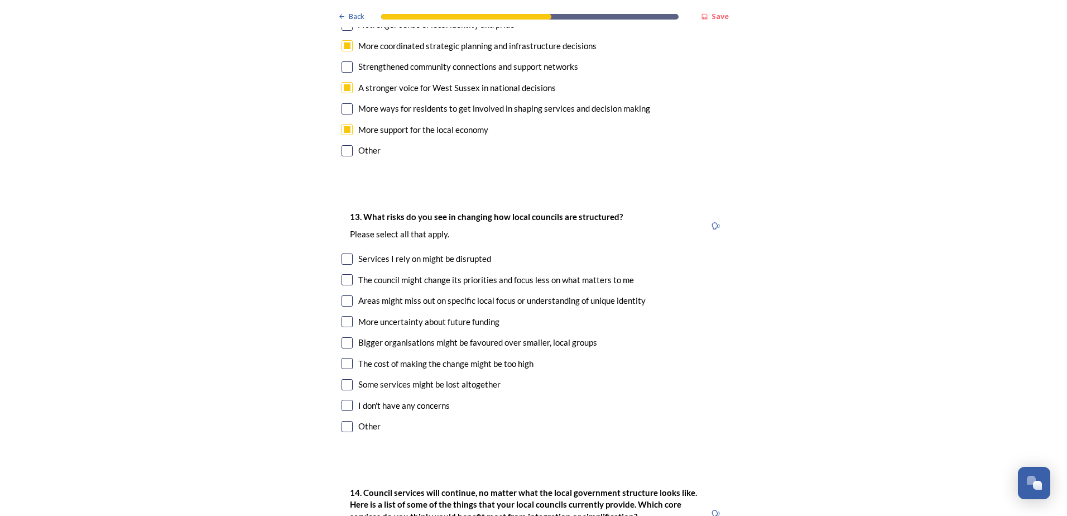
click at [343, 253] on input "checkbox" at bounding box center [347, 258] width 11 height 11
checkbox input "true"
click at [342, 295] on input "checkbox" at bounding box center [347, 300] width 11 height 11
checkbox input "true"
click at [344, 316] on input "checkbox" at bounding box center [347, 321] width 11 height 11
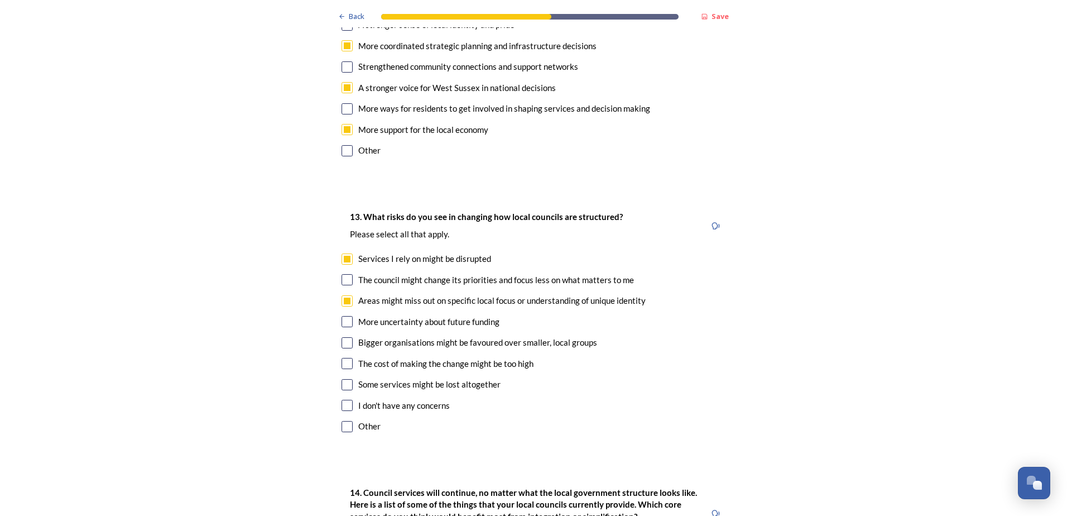
checkbox input "true"
click at [344, 358] on input "checkbox" at bounding box center [347, 363] width 11 height 11
checkbox input "true"
click at [344, 379] on input "checkbox" at bounding box center [347, 384] width 11 height 11
checkbox input "true"
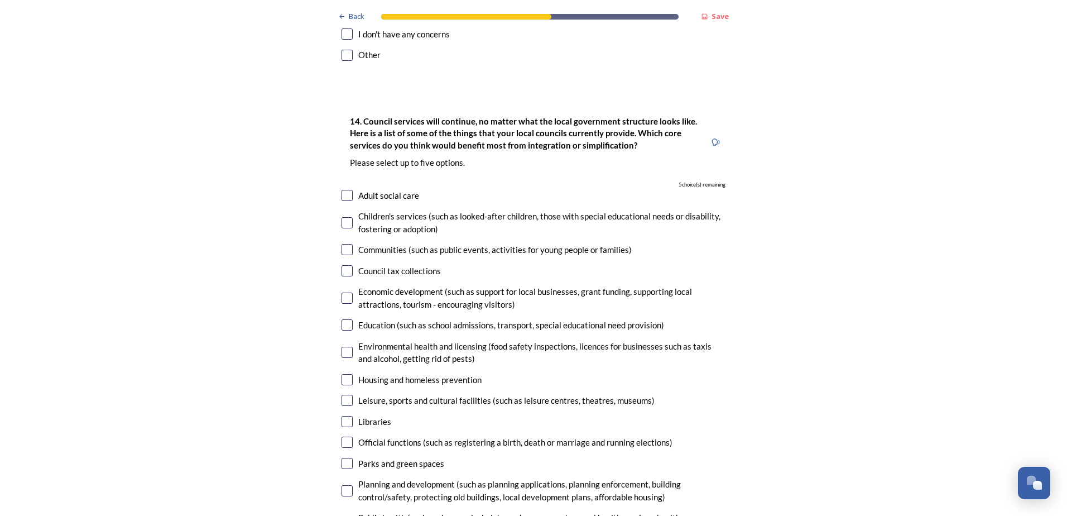
scroll to position [2623, 0]
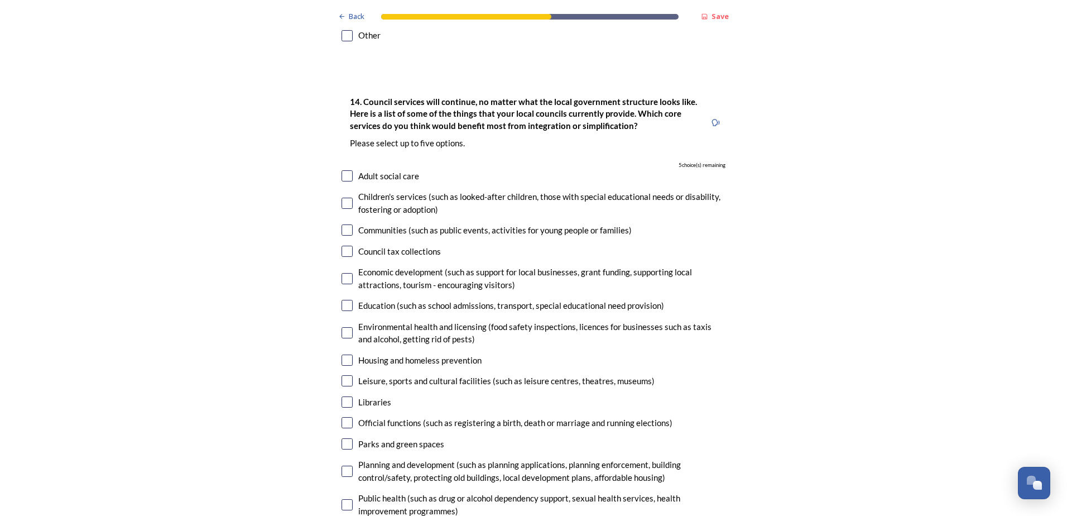
click at [342, 170] on input "checkbox" at bounding box center [347, 175] width 11 height 11
checkbox input "true"
click at [342, 198] on input "checkbox" at bounding box center [347, 203] width 11 height 11
checkbox input "true"
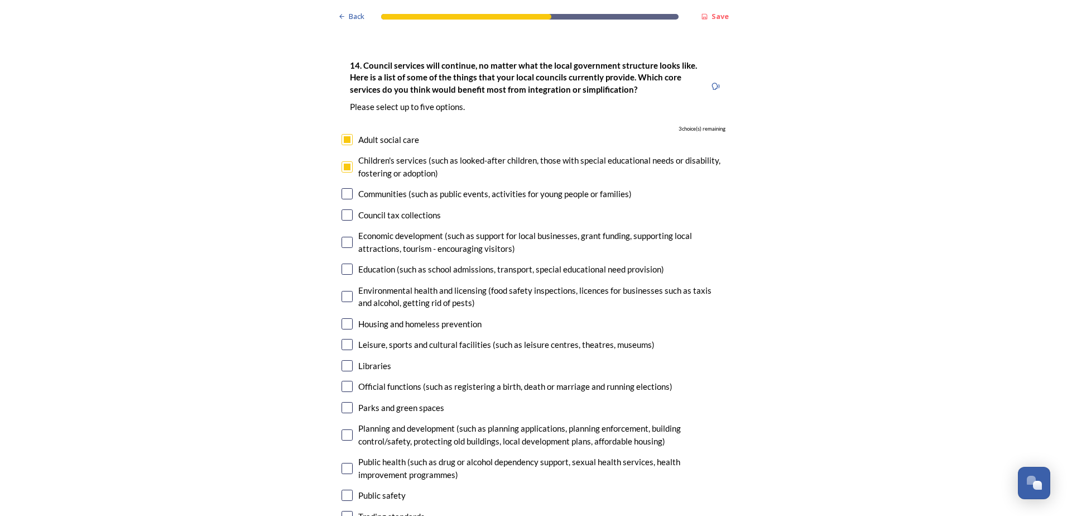
scroll to position [2679, 0]
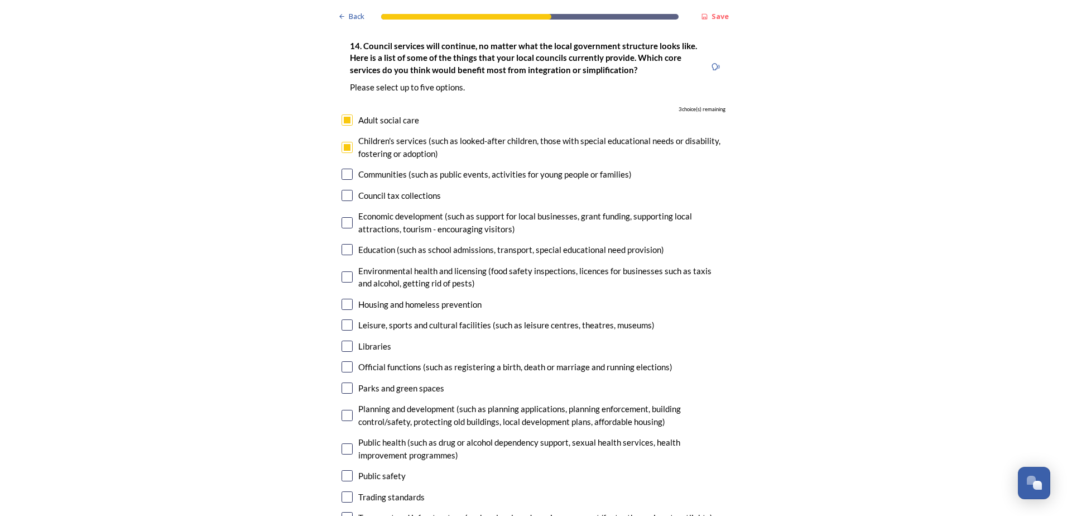
click at [344, 361] on input "checkbox" at bounding box center [347, 366] width 11 height 11
checkbox input "true"
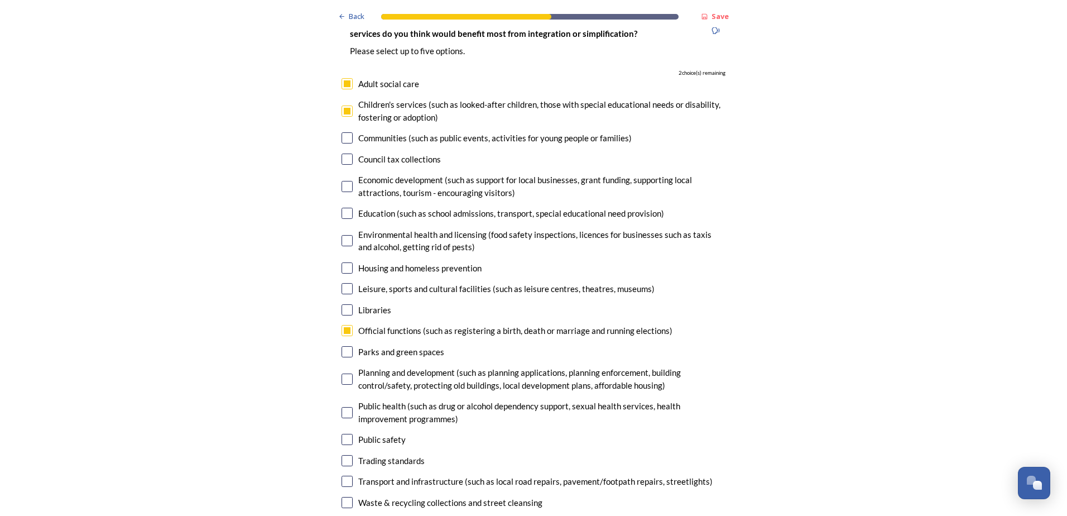
scroll to position [2734, 0]
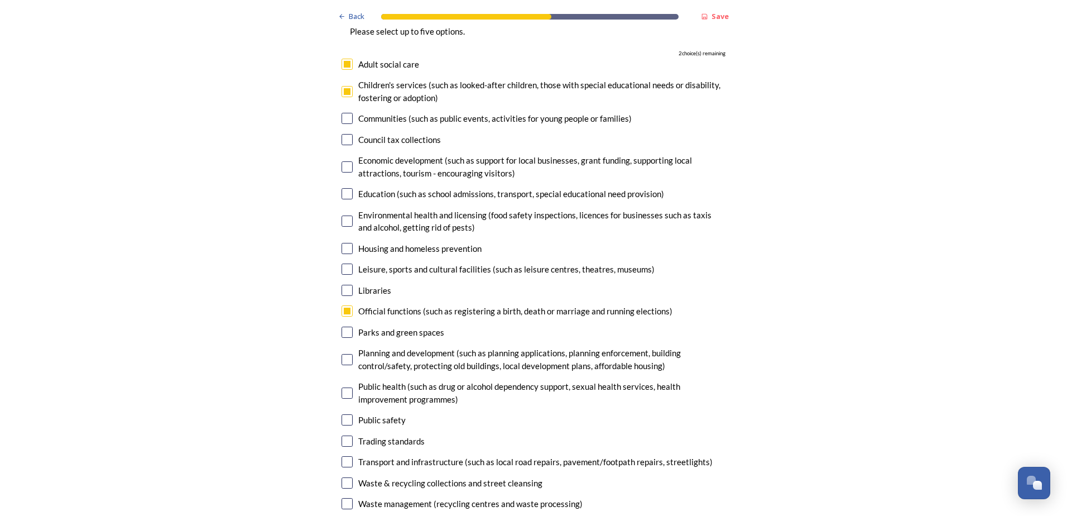
click at [344, 414] on input "checkbox" at bounding box center [347, 419] width 11 height 11
checkbox input "true"
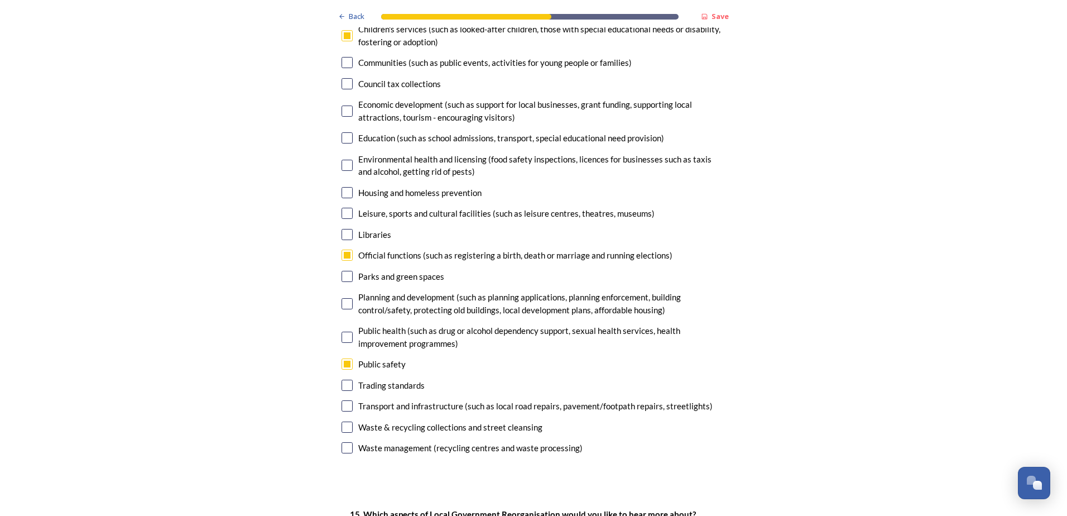
click at [342, 400] on input "checkbox" at bounding box center [347, 405] width 11 height 11
checkbox input "true"
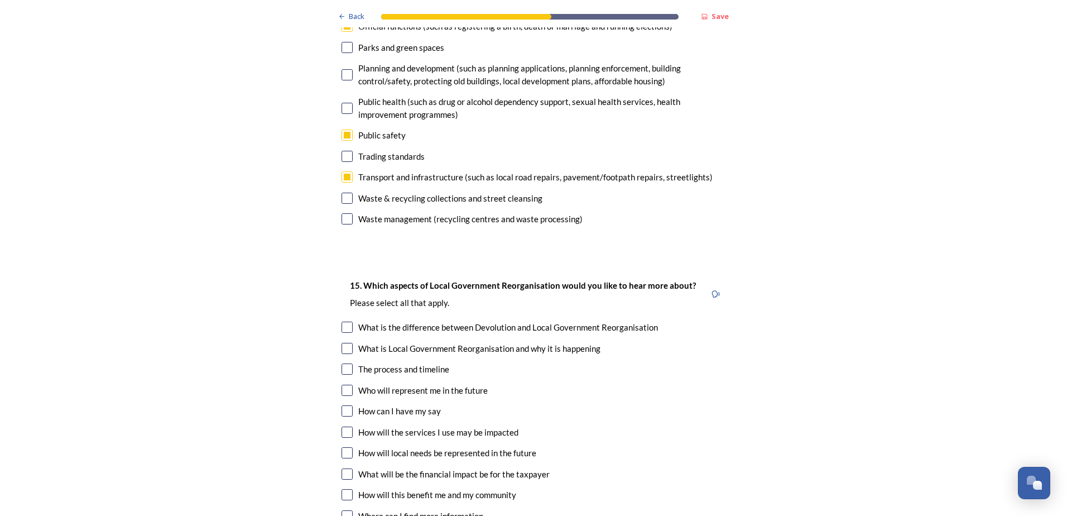
scroll to position [3069, 0]
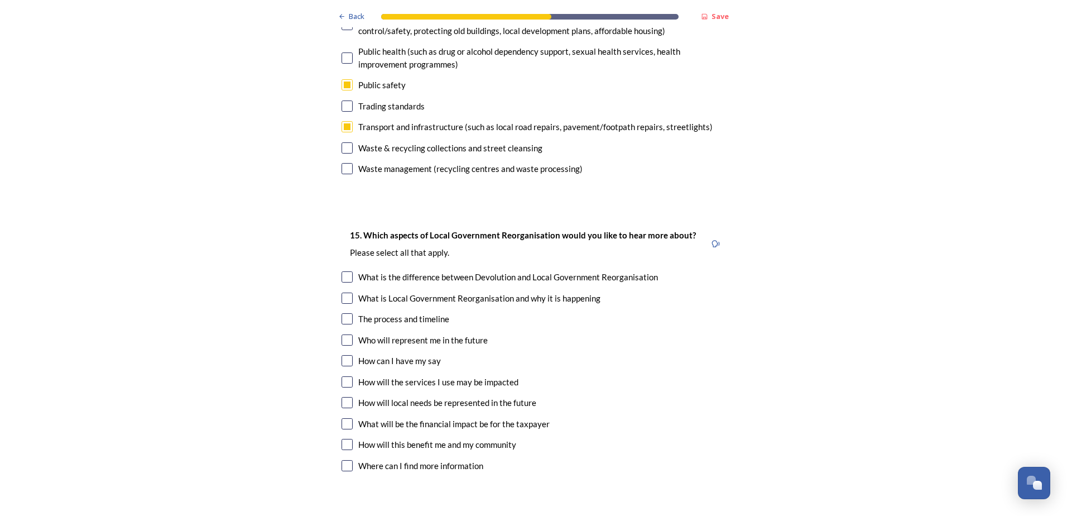
click at [342, 376] on input "checkbox" at bounding box center [347, 381] width 11 height 11
checkbox input "true"
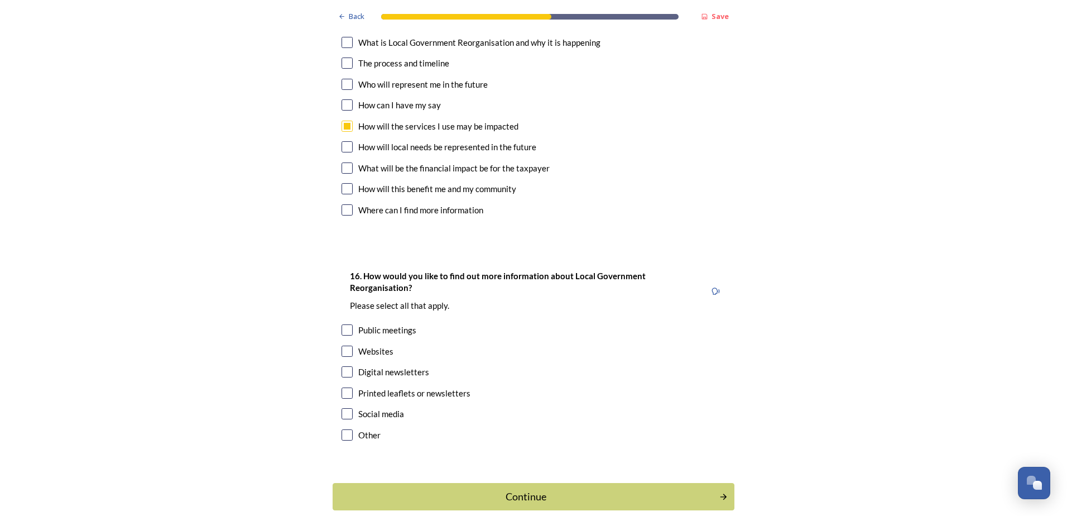
scroll to position [3326, 0]
click at [343, 407] on input "checkbox" at bounding box center [347, 412] width 11 height 11
checkbox input "true"
click at [343, 344] on input "checkbox" at bounding box center [347, 349] width 11 height 11
checkbox input "true"
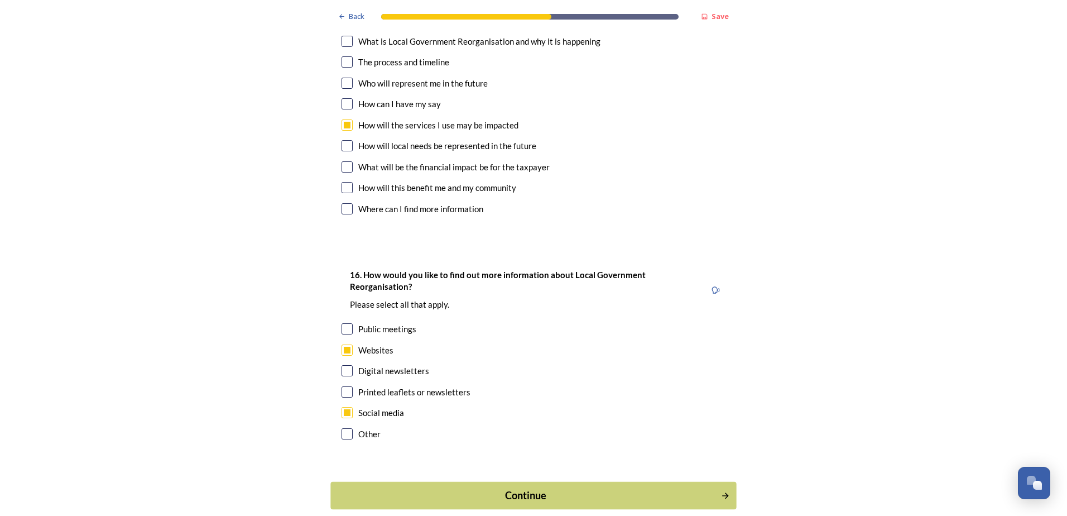
click at [552, 488] on div "Continue" at bounding box center [526, 495] width 378 height 15
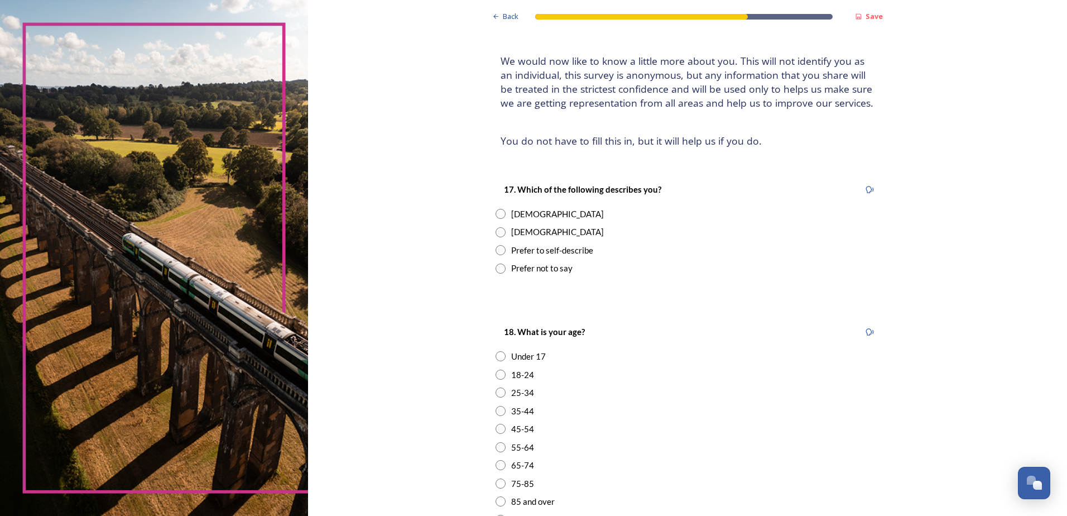
scroll to position [112, 0]
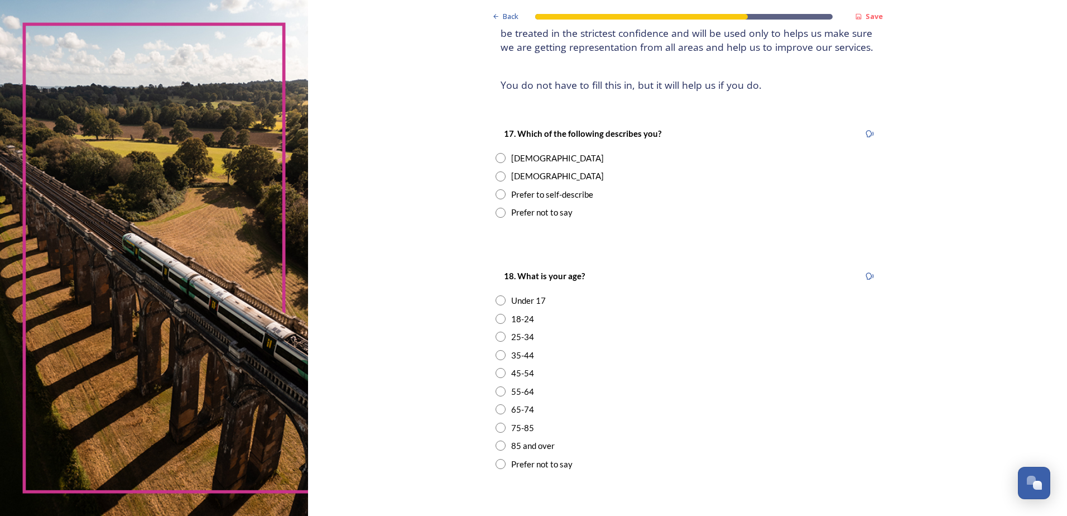
click at [498, 162] on input "radio" at bounding box center [501, 158] width 10 height 10
radio input "true"
click at [498, 393] on input "radio" at bounding box center [501, 391] width 10 height 10
radio input "true"
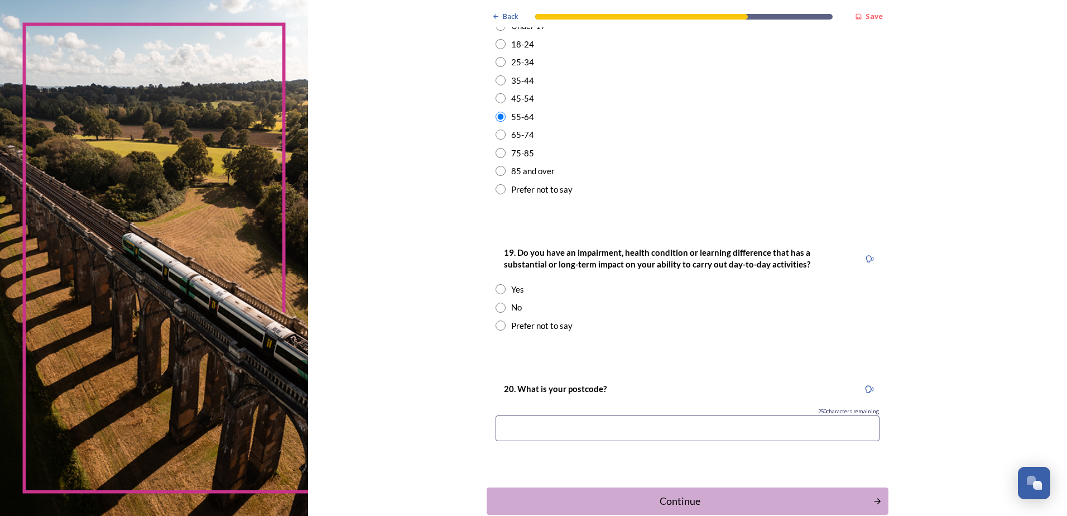
scroll to position [446, 0]
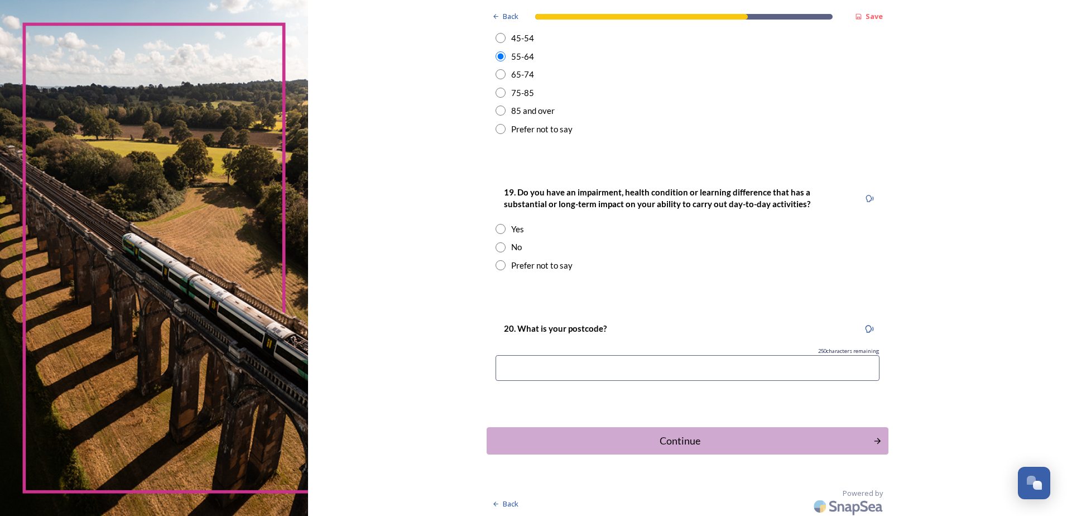
click at [496, 246] on input "radio" at bounding box center [501, 247] width 10 height 10
radio input "true"
click at [790, 373] on input at bounding box center [688, 368] width 384 height 26
drag, startPoint x: 507, startPoint y: 370, endPoint x: 487, endPoint y: 368, distance: 19.6
click at [487, 368] on div "20. What is your postcode? 242 characters remaining rh15 0bt" at bounding box center [688, 354] width 402 height 89
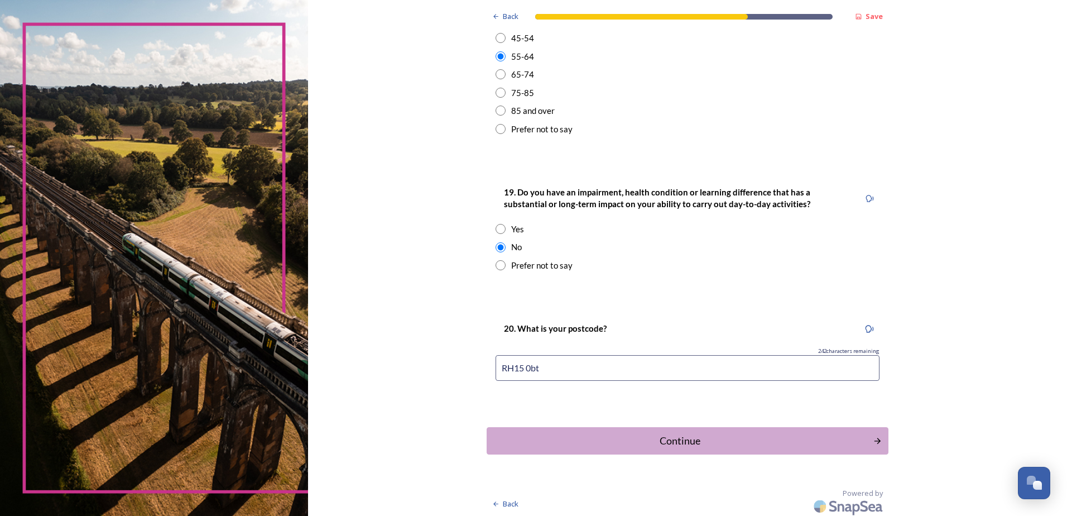
drag, startPoint x: 537, startPoint y: 371, endPoint x: 528, endPoint y: 366, distance: 10.0
click at [528, 366] on input "RH15 0bt" at bounding box center [688, 368] width 384 height 26
type input "RH15 0BT"
click at [726, 436] on div "Continue" at bounding box center [680, 440] width 378 height 15
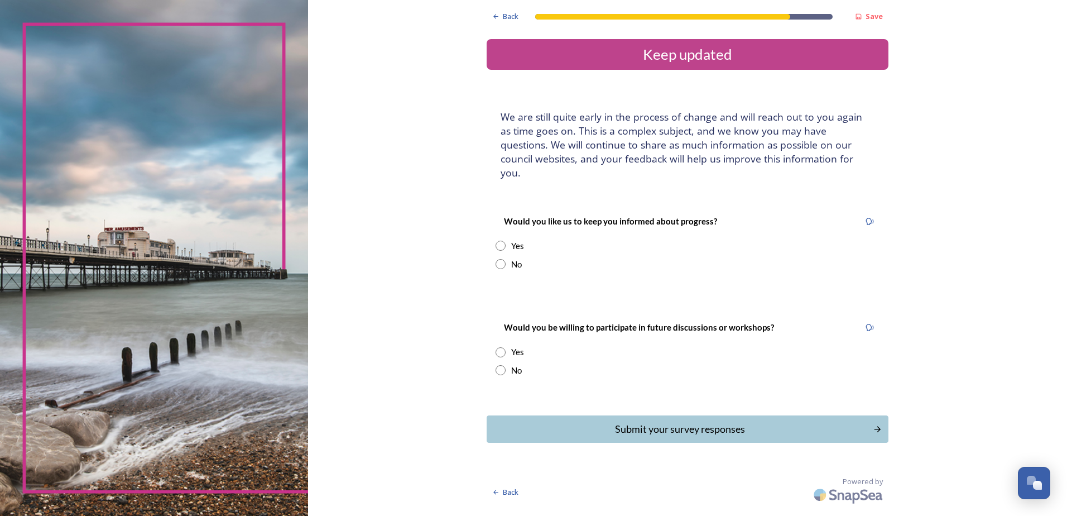
click at [498, 241] on input "radio" at bounding box center [501, 246] width 10 height 10
radio input "true"
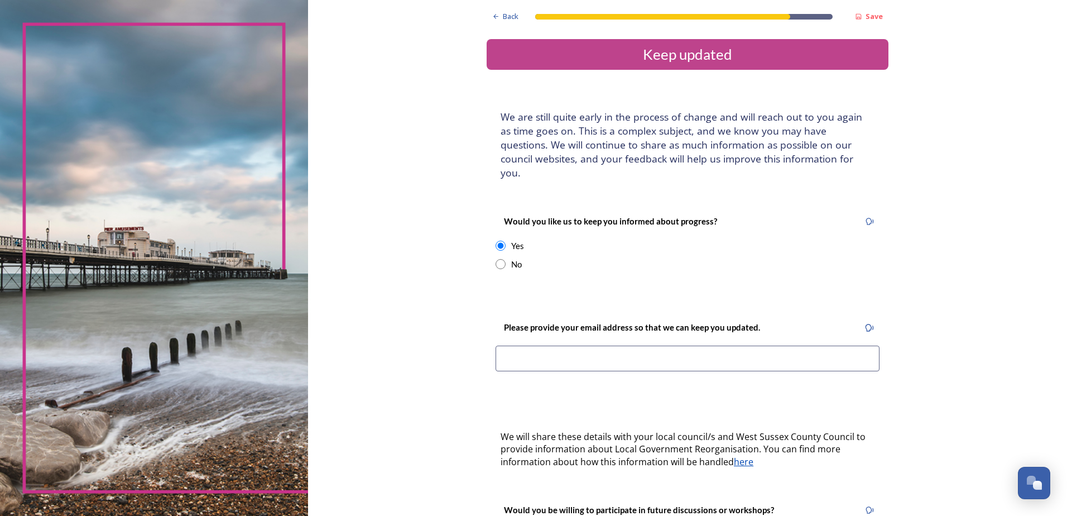
click at [499, 259] on input "radio" at bounding box center [501, 264] width 10 height 10
radio input "true"
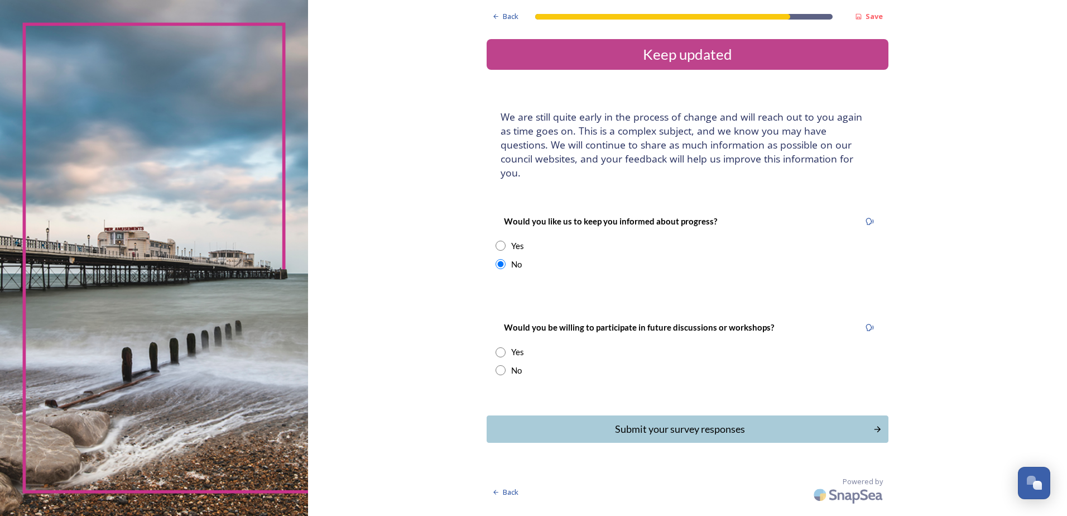
click at [505, 365] on input "radio" at bounding box center [501, 370] width 10 height 10
radio input "true"
click at [704, 421] on div "Submit your survey responses" at bounding box center [680, 428] width 378 height 15
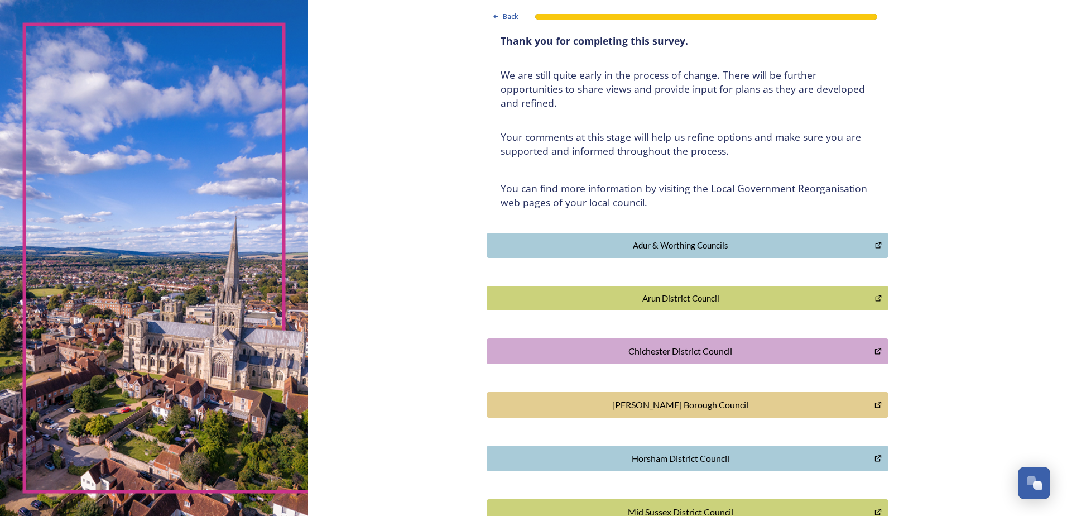
scroll to position [56, 0]
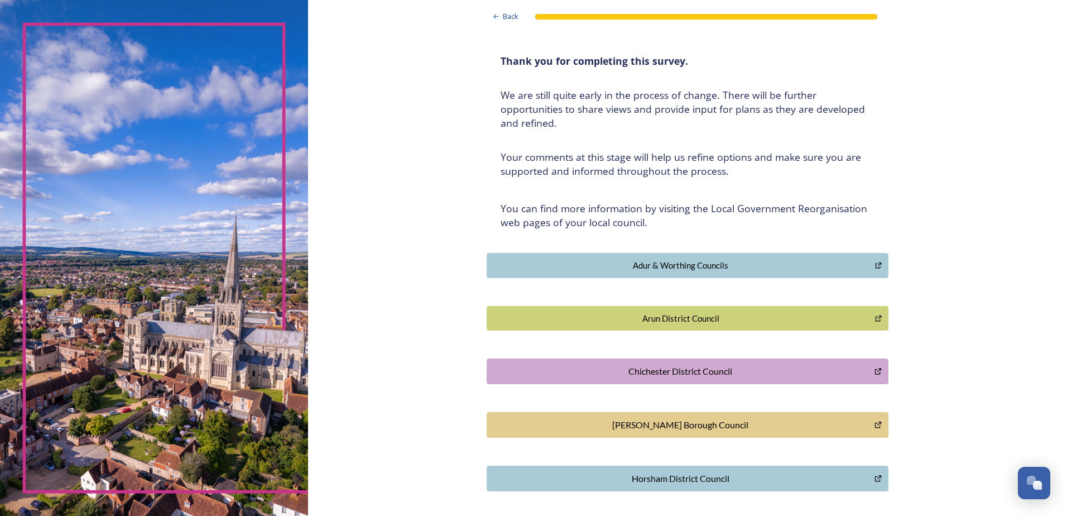
click at [672, 270] on div "Adur & Worthing Councils" at bounding box center [681, 265] width 376 height 13
